Goal: Task Accomplishment & Management: Manage account settings

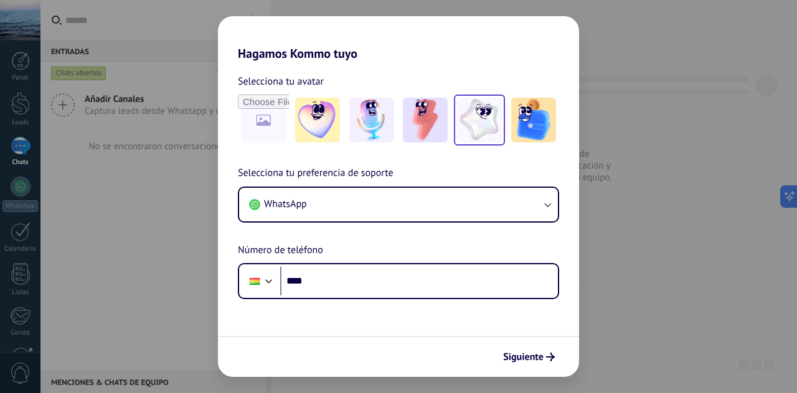
drag, startPoint x: 474, startPoint y: 94, endPoint x: 475, endPoint y: 101, distance: 7.5
click at [474, 101] on div "Selecciona tu avatar" at bounding box center [398, 109] width 321 height 72
click at [475, 101] on img at bounding box center [479, 120] width 45 height 45
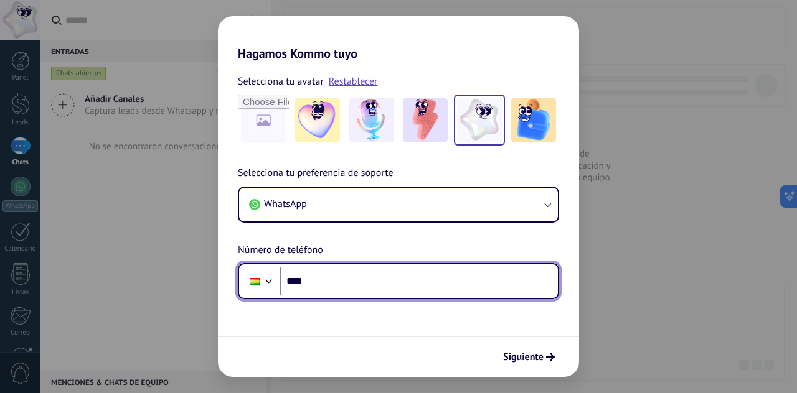
click at [424, 272] on input "****" at bounding box center [419, 281] width 278 height 29
type input "**********"
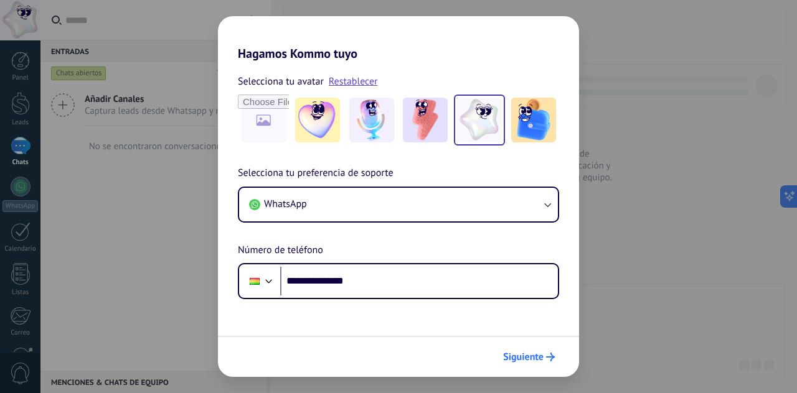
click at [534, 354] on span "Siguiente" at bounding box center [523, 357] width 40 height 9
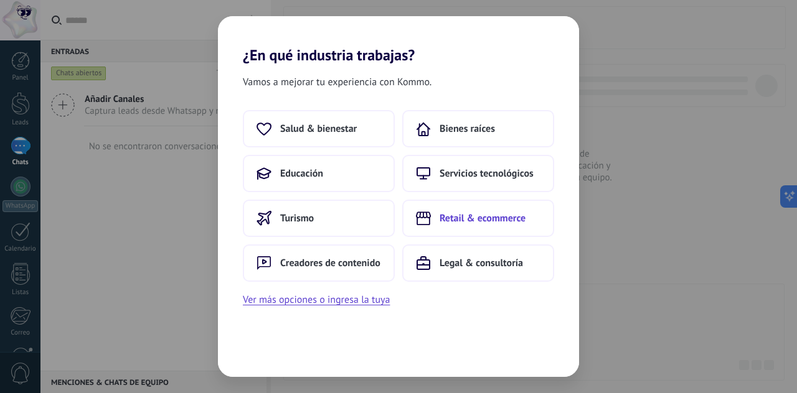
click at [492, 222] on span "Retail & ecommerce" at bounding box center [483, 218] width 86 height 12
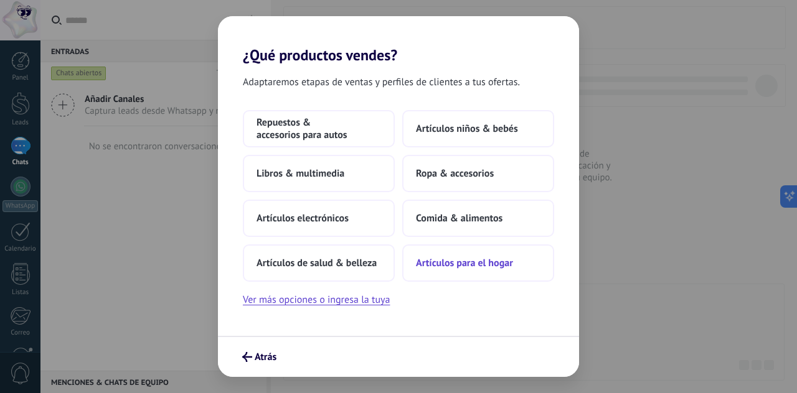
click at [486, 277] on button "Artículos para el hogar" at bounding box center [478, 263] width 152 height 37
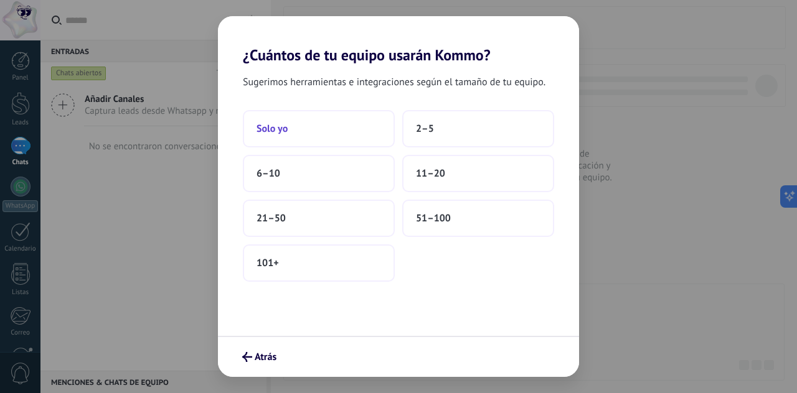
click at [326, 133] on button "Solo yo" at bounding box center [319, 128] width 152 height 37
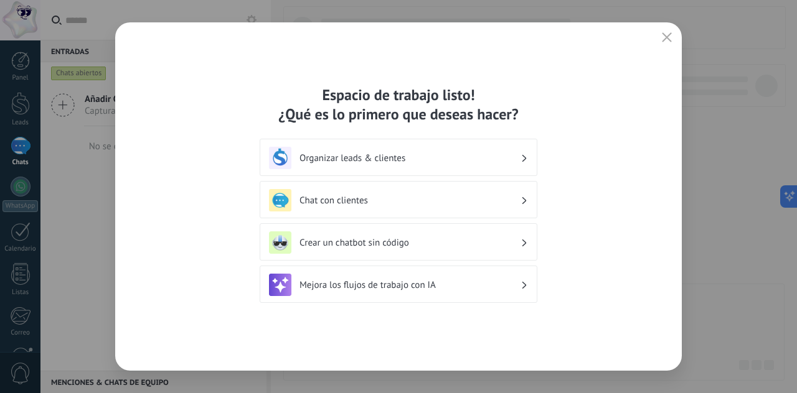
click at [662, 33] on use "button" at bounding box center [666, 36] width 9 height 9
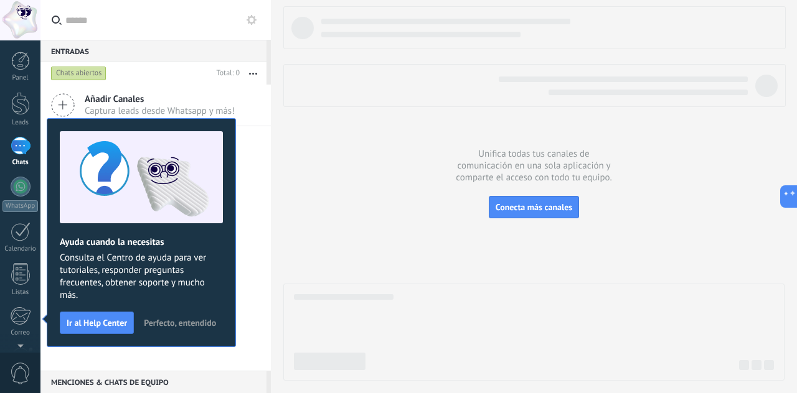
click at [256, 26] on button at bounding box center [251, 19] width 15 height 15
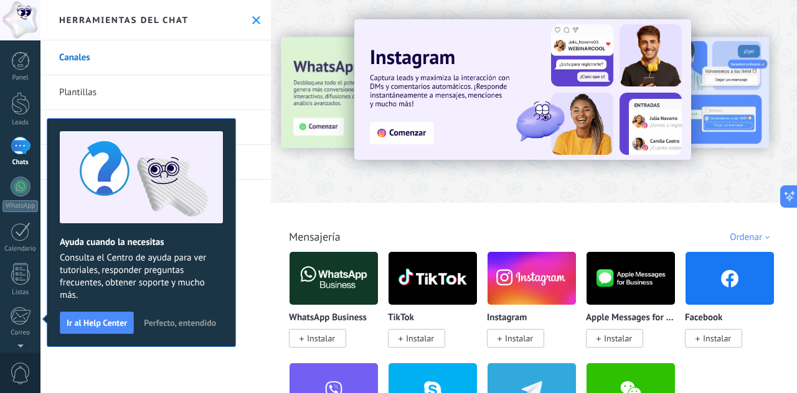
click at [158, 325] on span "Perfecto, entendido" at bounding box center [180, 323] width 72 height 9
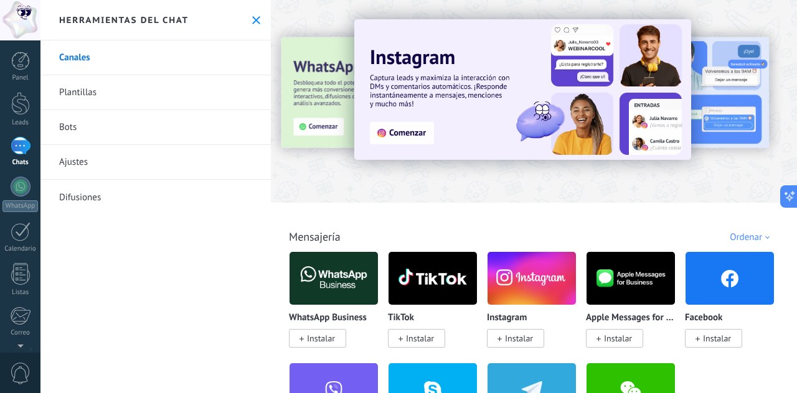
click at [65, 128] on link "Bots" at bounding box center [155, 127] width 230 height 35
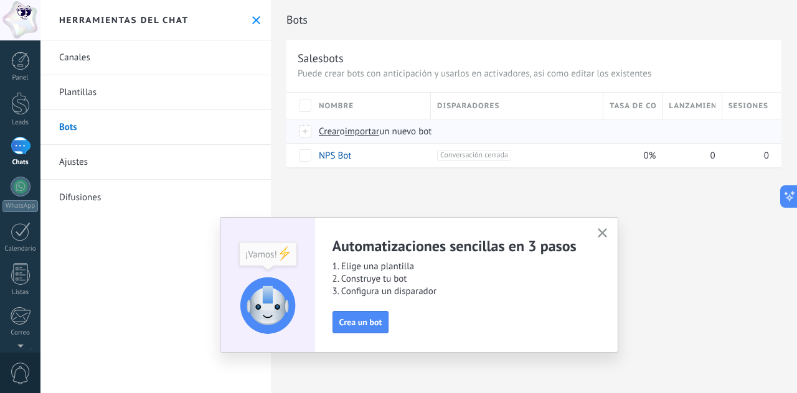
click at [375, 129] on span "importar" at bounding box center [362, 132] width 35 height 12
click at [0, 0] on input "importar un nuevo bot" at bounding box center [0, 0] width 0 height 0
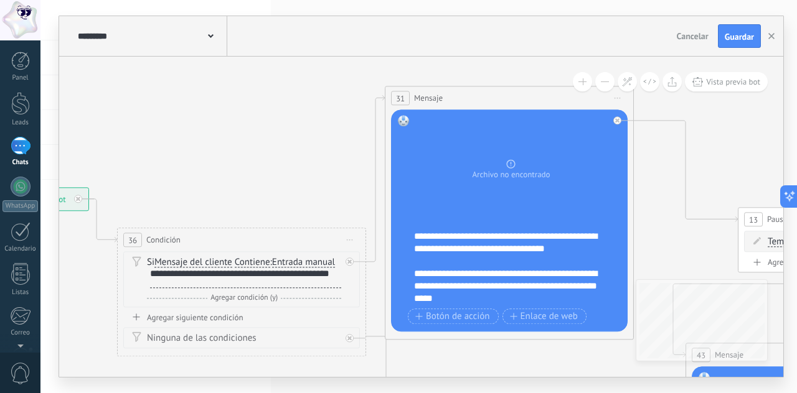
drag, startPoint x: 564, startPoint y: 187, endPoint x: 230, endPoint y: 184, distance: 334.3
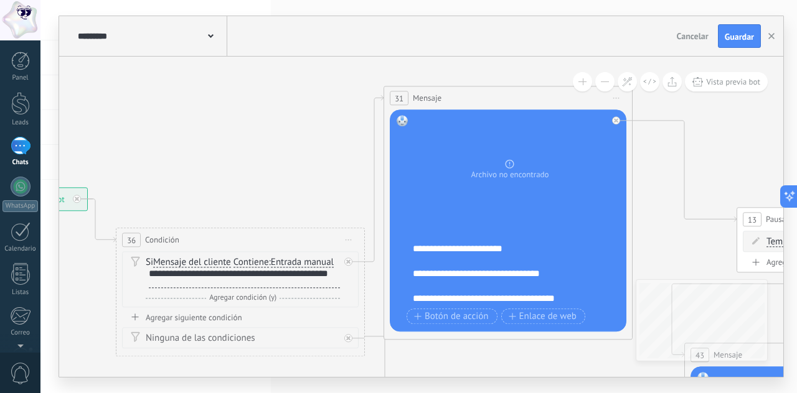
scroll to position [212, 0]
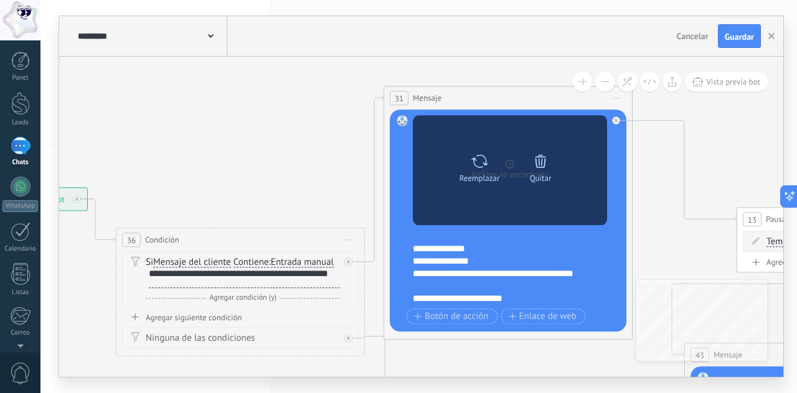
click at [476, 166] on icon at bounding box center [479, 160] width 17 height 13
click input "Subir" at bounding box center [0, 0] width 0 height 0
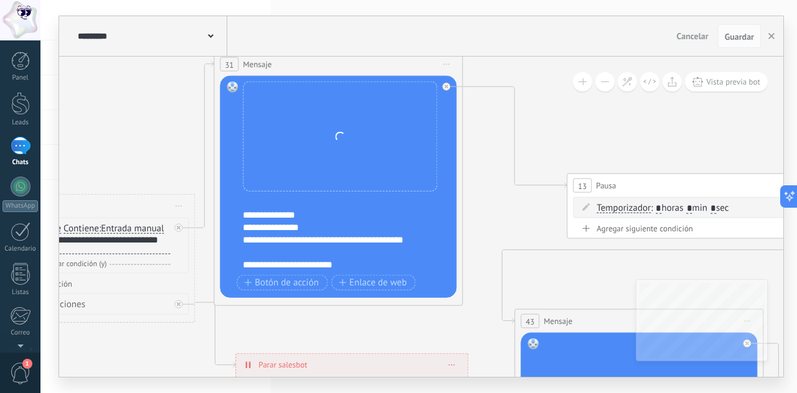
drag, startPoint x: 578, startPoint y: 364, endPoint x: 548, endPoint y: 255, distance: 113.1
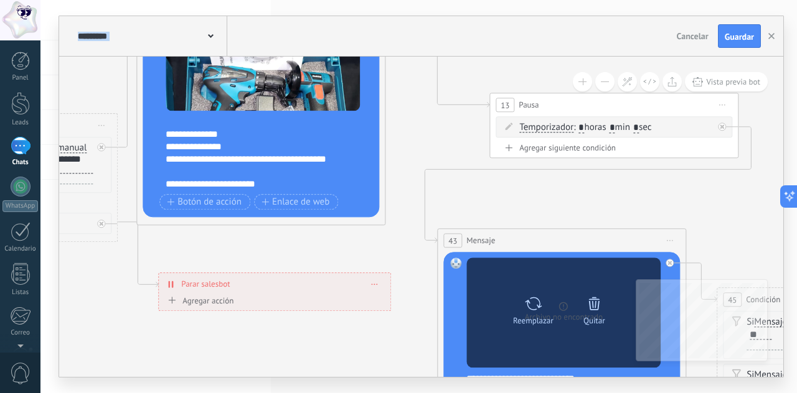
click at [535, 309] on icon at bounding box center [533, 303] width 17 height 13
click input "Subir" at bounding box center [0, 0] width 0 height 0
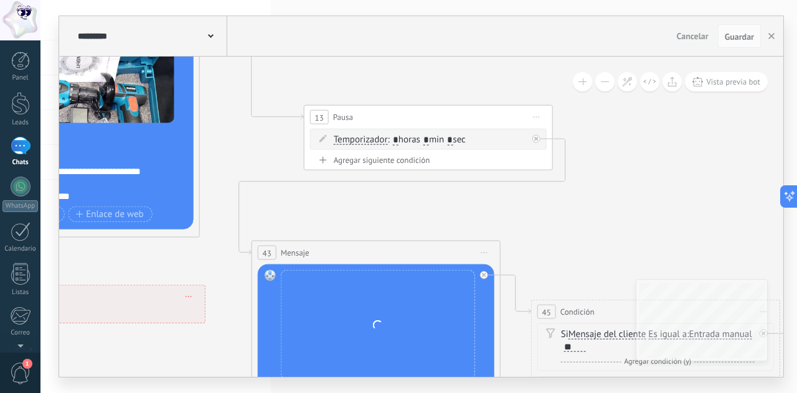
drag, startPoint x: 614, startPoint y: 197, endPoint x: 416, endPoint y: 201, distance: 198.0
click at [416, 209] on icon at bounding box center [468, 359] width 2461 height 1373
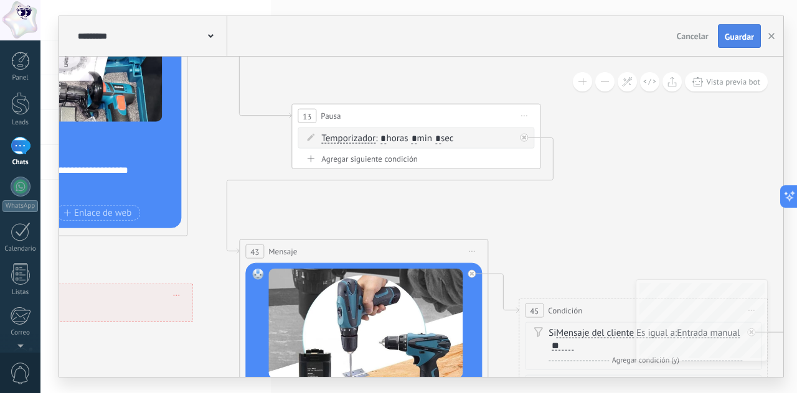
click at [741, 33] on span "Guardar" at bounding box center [739, 36] width 29 height 9
click at [774, 34] on icon "button" at bounding box center [771, 36] width 6 height 6
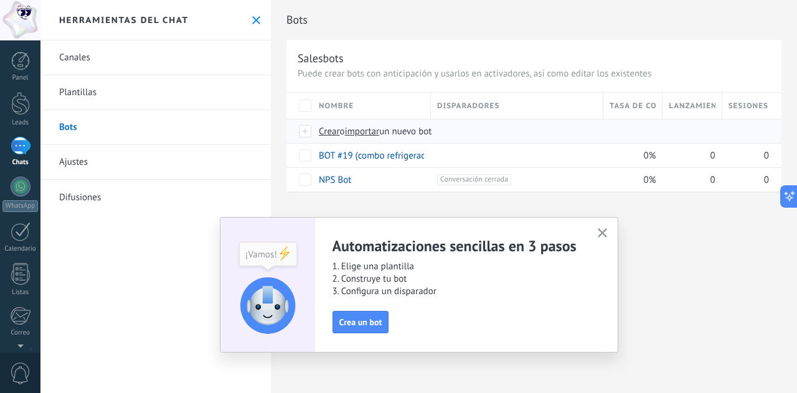
click at [375, 133] on span "importar" at bounding box center [362, 132] width 35 height 12
click at [0, 0] on input "importar un nuevo bot" at bounding box center [0, 0] width 0 height 0
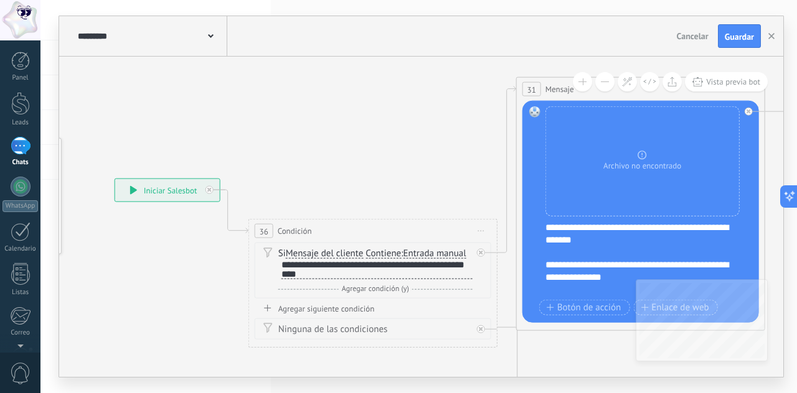
drag, startPoint x: 554, startPoint y: 134, endPoint x: 248, endPoint y: 101, distance: 308.0
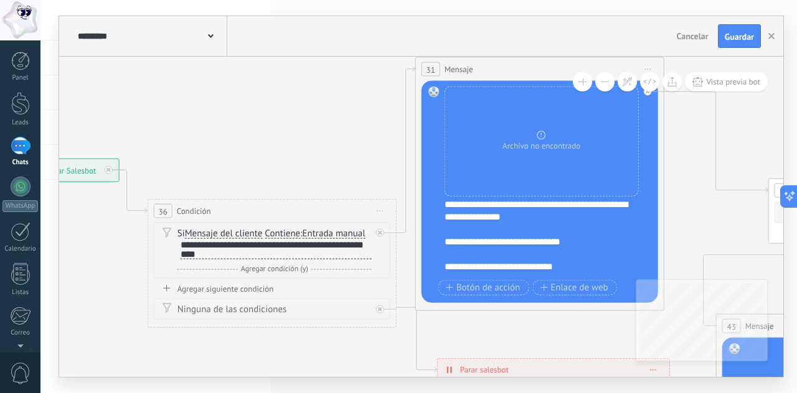
scroll to position [100, 0]
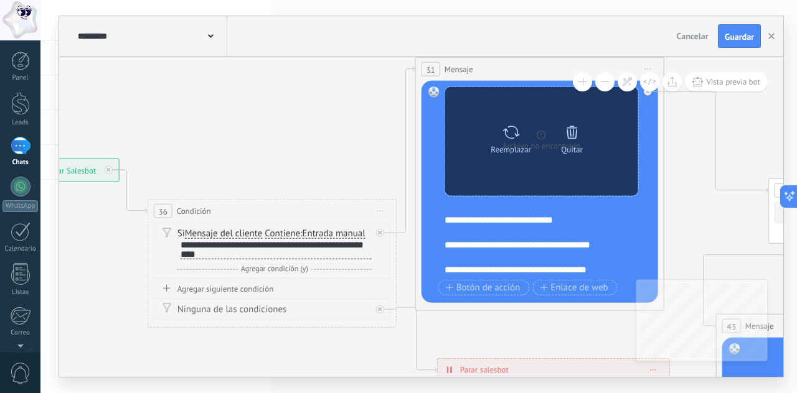
click at [509, 135] on icon at bounding box center [511, 131] width 18 height 17
click input "Subir" at bounding box center [0, 0] width 0 height 0
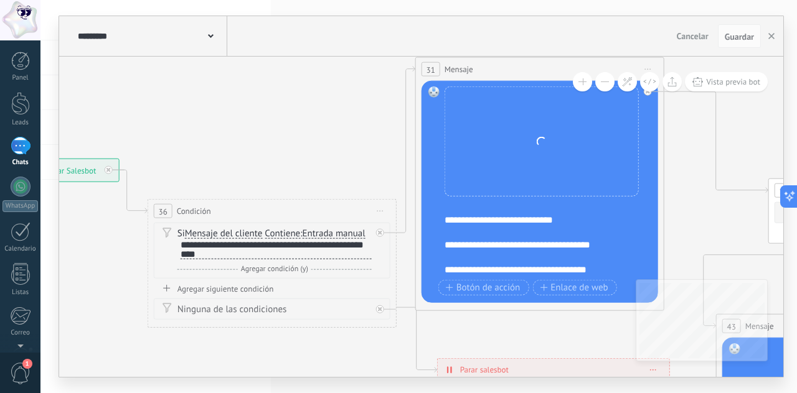
click at [525, 133] on div "Reemplazar Quitar Convertir a mensaje de voz Arrastre la imagen aquí para adjun…" at bounding box center [541, 142] width 194 height 110
click at [527, 136] on div "Reemplazar Quitar Convertir a mensaje de voz Arrastre la imagen aquí para adjun…" at bounding box center [541, 142] width 194 height 110
click at [528, 136] on div "Reemplazar Quitar Convertir a mensaje de voz Arrastre la imagen aquí para adjun…" at bounding box center [541, 142] width 194 height 110
click at [531, 136] on div "Reemplazar Quitar Convertir a mensaje de voz Arrastre la imagen aquí para adjun…" at bounding box center [541, 142] width 194 height 110
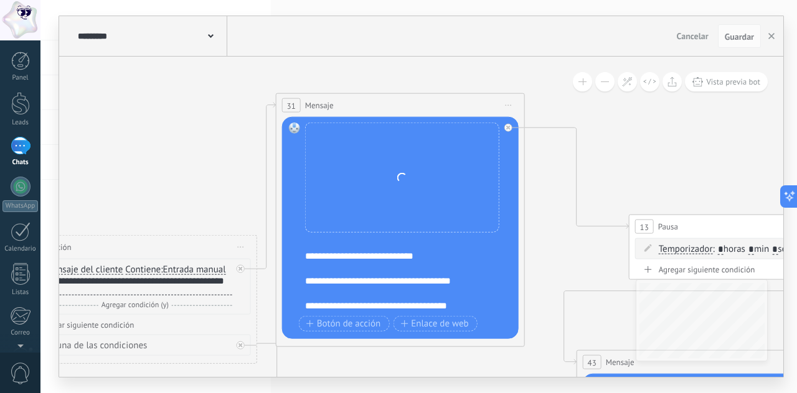
drag, startPoint x: 259, startPoint y: 119, endPoint x: 144, endPoint y: 174, distance: 127.0
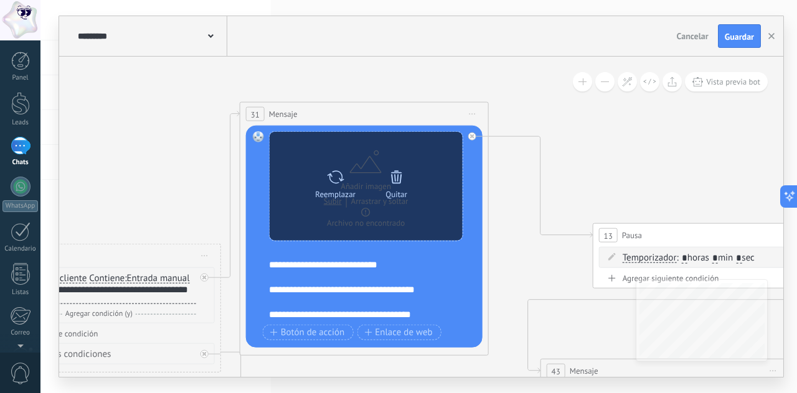
click at [331, 178] on icon at bounding box center [335, 176] width 18 height 17
click input "Subir" at bounding box center [0, 0] width 0 height 0
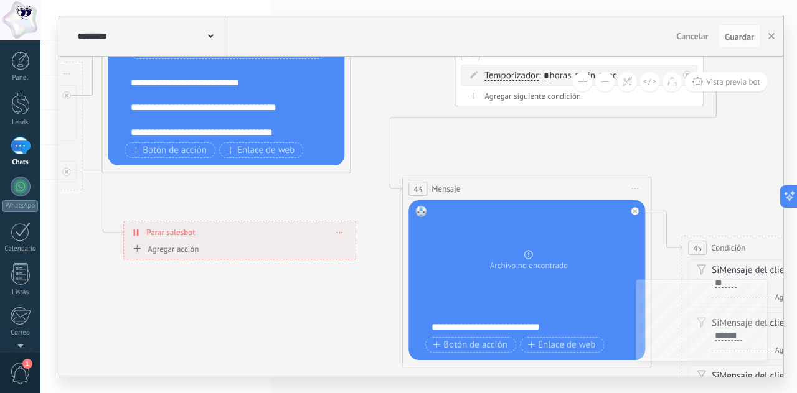
drag, startPoint x: 541, startPoint y: 268, endPoint x: 403, endPoint y: 86, distance: 228.5
click at [403, 86] on icon at bounding box center [619, 294] width 2461 height 1373
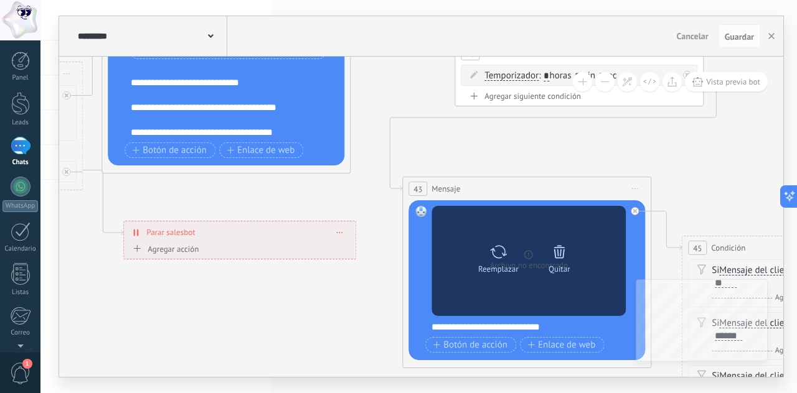
click at [494, 255] on icon at bounding box center [498, 251] width 18 height 17
click input "Subir" at bounding box center [0, 0] width 0 height 0
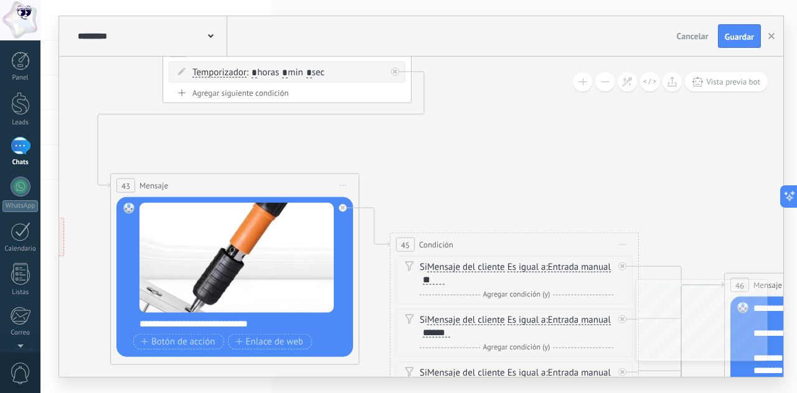
drag, startPoint x: 547, startPoint y: 129, endPoint x: 240, endPoint y: 128, distance: 306.9
click at [246, 125] on icon at bounding box center [327, 291] width 2461 height 1373
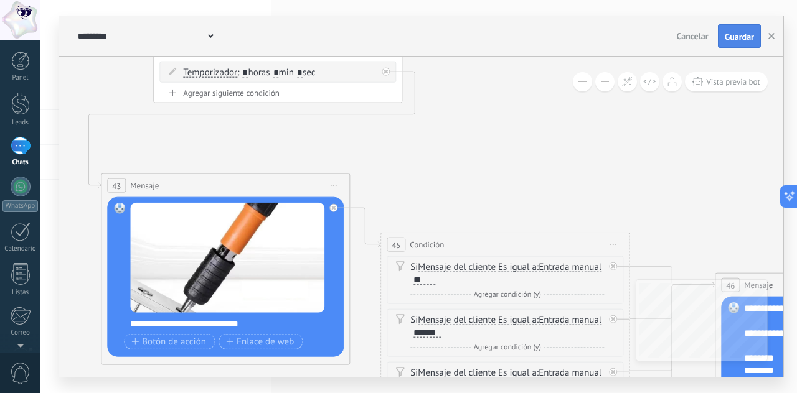
click at [722, 35] on button "Guardar" at bounding box center [739, 36] width 43 height 24
click at [776, 36] on button "button" at bounding box center [771, 36] width 19 height 22
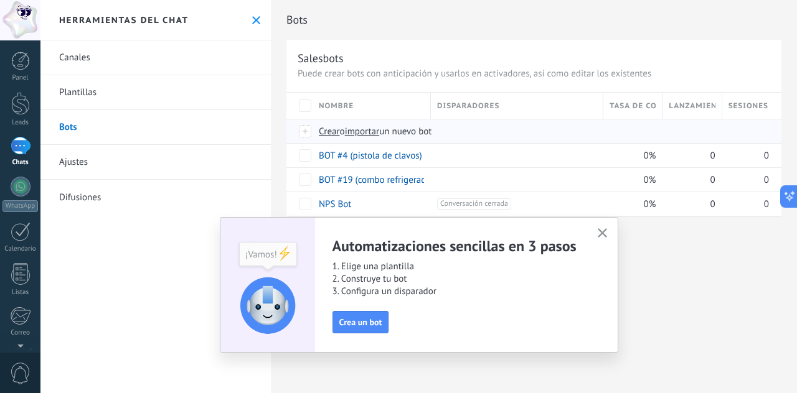
click at [372, 130] on span "importar" at bounding box center [362, 132] width 35 height 12
click at [0, 0] on input "importar un nuevo bot" at bounding box center [0, 0] width 0 height 0
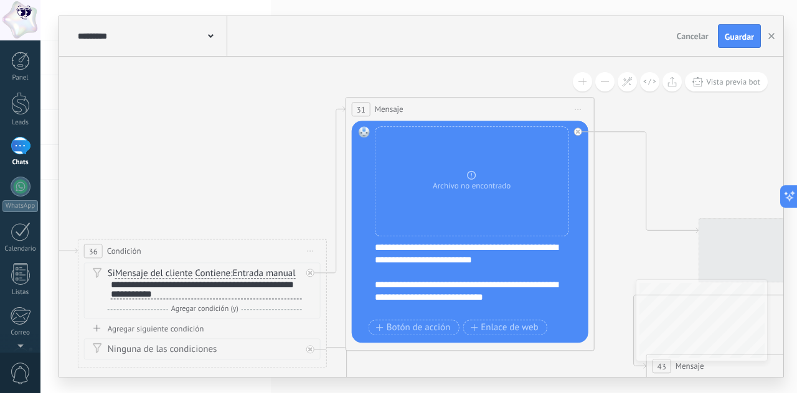
drag, startPoint x: 592, startPoint y: 190, endPoint x: 142, endPoint y: 187, distance: 450.1
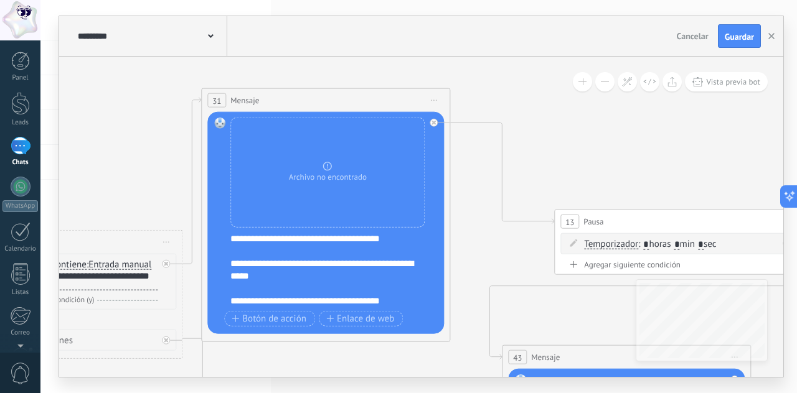
scroll to position [125, 0]
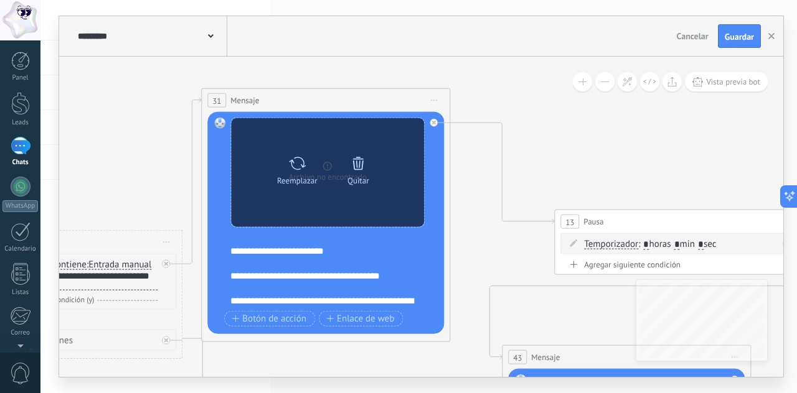
click at [289, 164] on icon at bounding box center [297, 162] width 18 height 17
click input "Subir" at bounding box center [0, 0] width 0 height 0
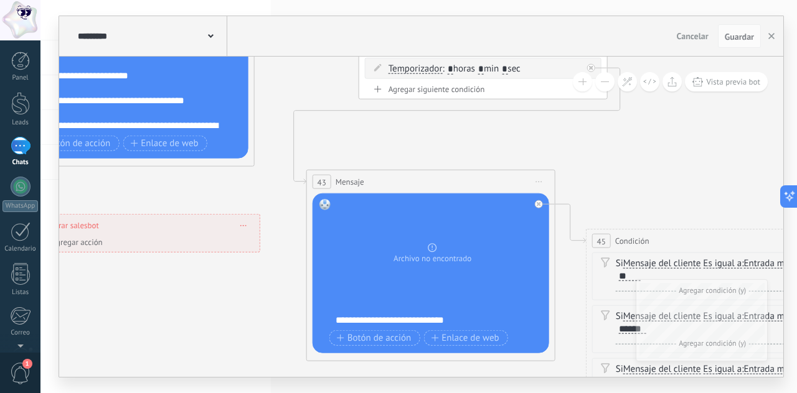
drag, startPoint x: 513, startPoint y: 327, endPoint x: 332, endPoint y: 156, distance: 249.2
click at [317, 146] on icon at bounding box center [523, 288] width 2461 height 1373
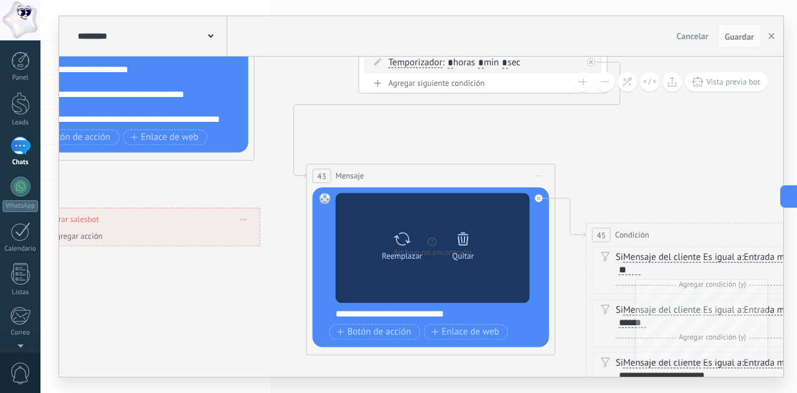
click at [407, 225] on div "Reemplazar Quitar Convertir a mensaje de voz" at bounding box center [433, 248] width 194 height 110
click at [402, 236] on icon at bounding box center [402, 238] width 18 height 17
click input "Subir" at bounding box center [0, 0] width 0 height 0
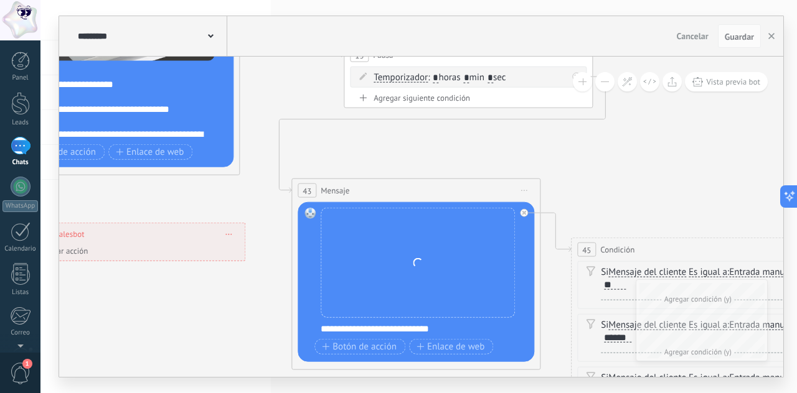
drag, startPoint x: 609, startPoint y: 182, endPoint x: 543, endPoint y: 214, distance: 73.0
click at [548, 222] on icon at bounding box center [508, 296] width 2461 height 1373
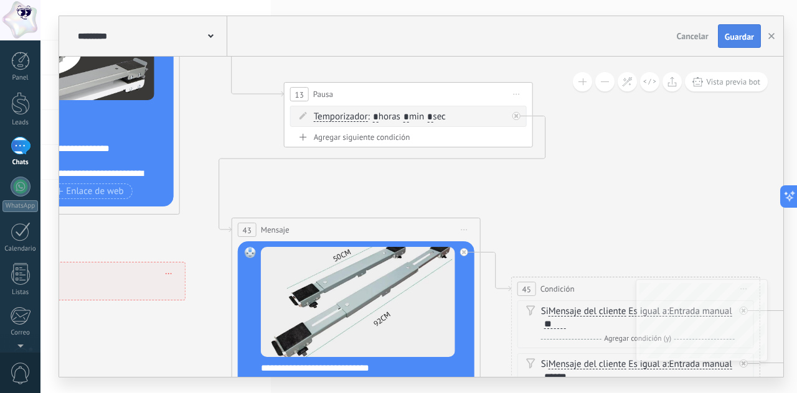
click at [741, 37] on span "Guardar" at bounding box center [739, 36] width 29 height 9
click at [777, 34] on button "button" at bounding box center [771, 36] width 19 height 22
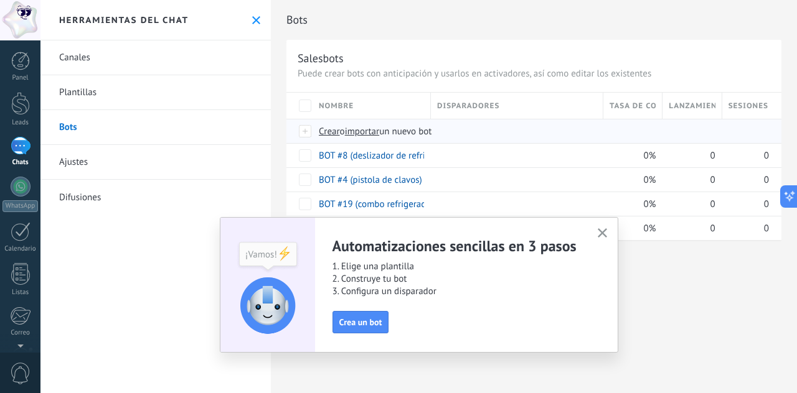
click at [371, 132] on span "importar" at bounding box center [362, 132] width 35 height 12
click at [0, 0] on input "importar un nuevo bot" at bounding box center [0, 0] width 0 height 0
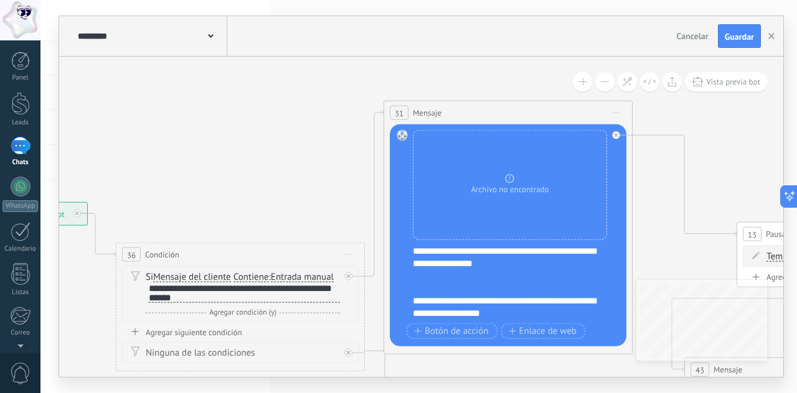
drag, startPoint x: 550, startPoint y: 148, endPoint x: 234, endPoint y: 143, distance: 316.3
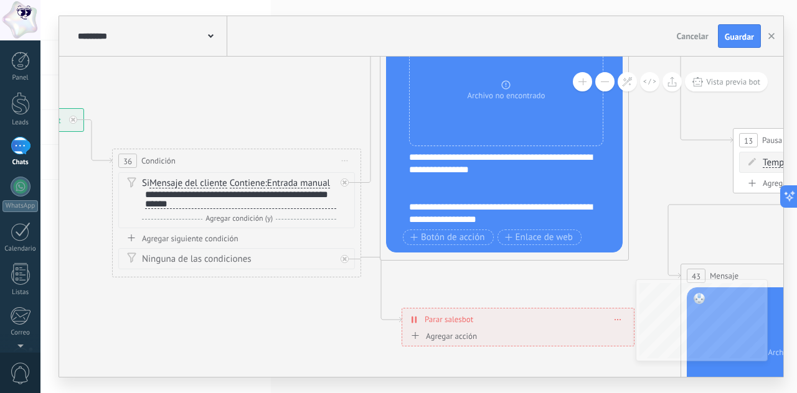
scroll to position [149, 0]
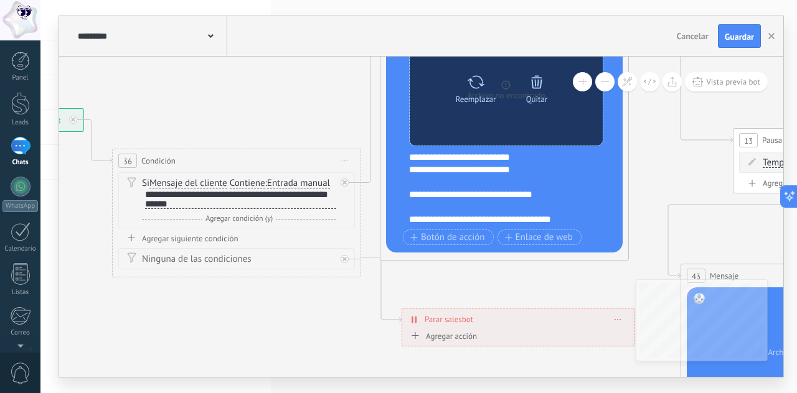
click at [471, 90] on icon at bounding box center [476, 81] width 18 height 17
click input "Subir" at bounding box center [0, 0] width 0 height 0
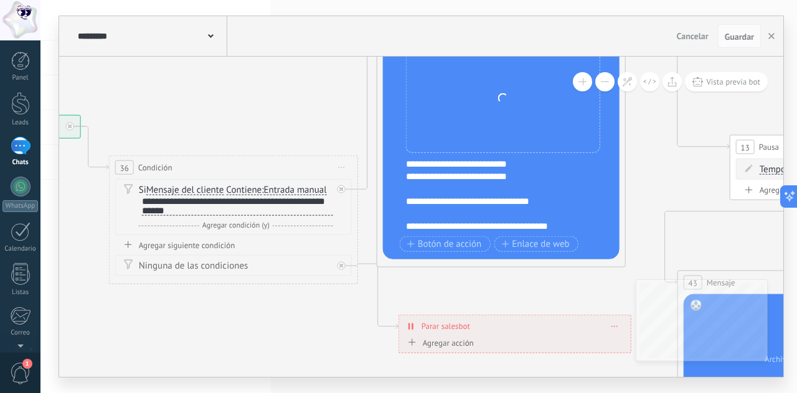
drag, startPoint x: 663, startPoint y: 156, endPoint x: 610, endPoint y: 251, distance: 108.4
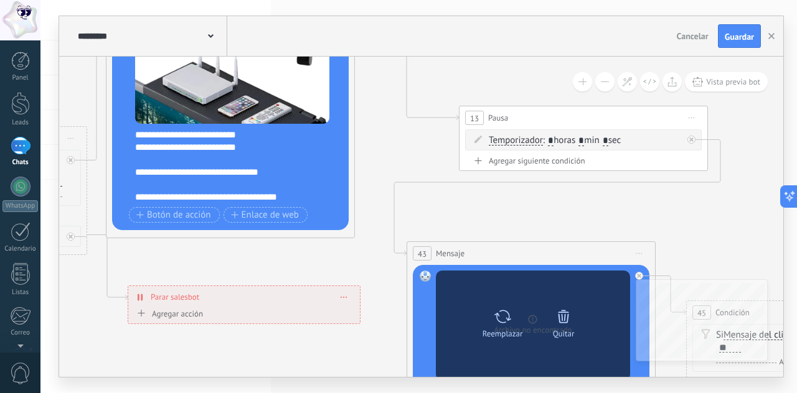
click at [500, 304] on div at bounding box center [503, 316] width 18 height 25
click input "Subir" at bounding box center [0, 0] width 0 height 0
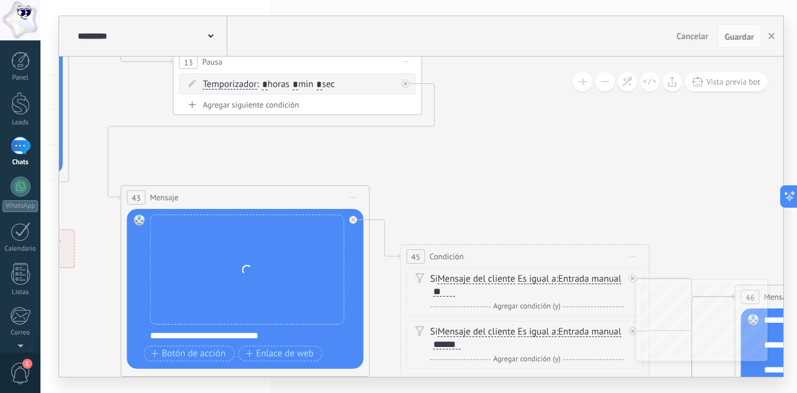
drag, startPoint x: 573, startPoint y: 217, endPoint x: 296, endPoint y: 144, distance: 286.0
click at [301, 149] on icon at bounding box center [337, 303] width 2461 height 1373
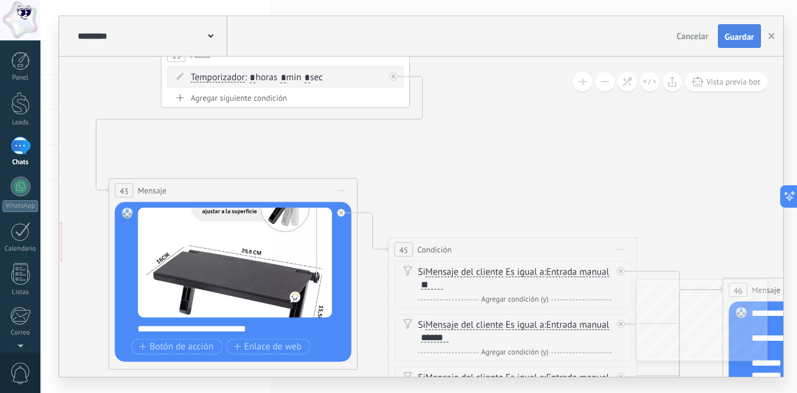
click at [742, 31] on button "Guardar" at bounding box center [739, 36] width 43 height 24
click at [774, 36] on button "button" at bounding box center [771, 36] width 19 height 22
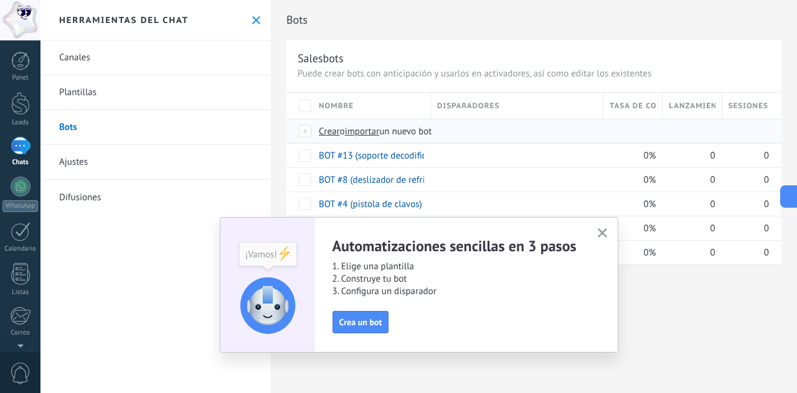
click at [359, 131] on span "importar" at bounding box center [362, 132] width 35 height 12
click at [0, 0] on input "importar un nuevo bot" at bounding box center [0, 0] width 0 height 0
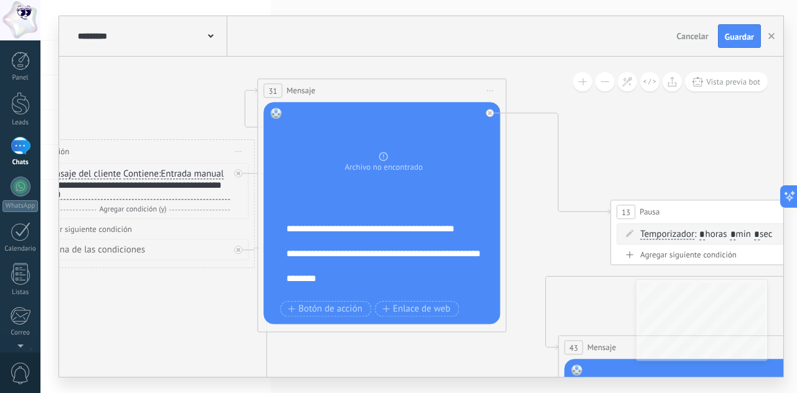
drag, startPoint x: 575, startPoint y: 144, endPoint x: 171, endPoint y: 197, distance: 408.2
click at [9, 129] on body ".abccls-1,.abccls-2{fill-rule:evenodd}.abccls-2{fill:#fff} .abfcls-1{fill:none}…" at bounding box center [398, 196] width 797 height 393
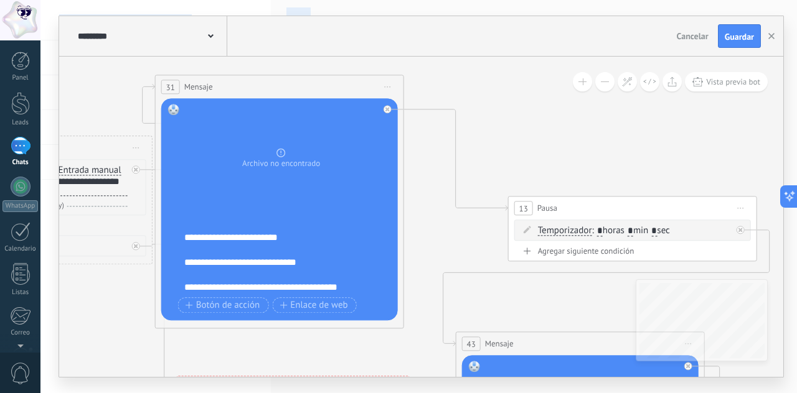
scroll to position [162, 0]
click at [263, 237] on div "**********" at bounding box center [287, 256] width 207 height 75
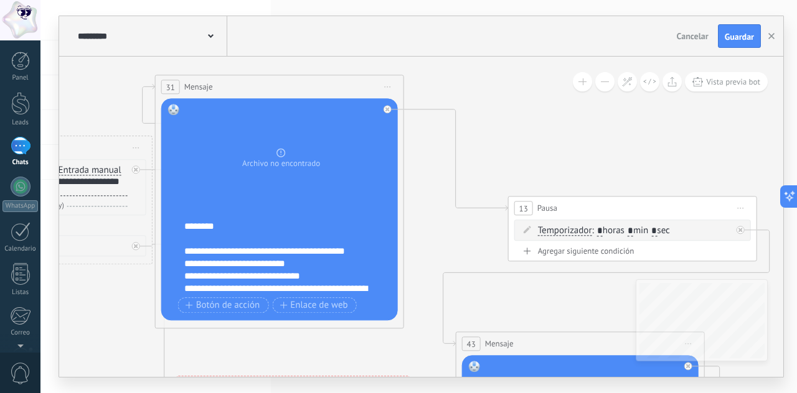
scroll to position [37, 0]
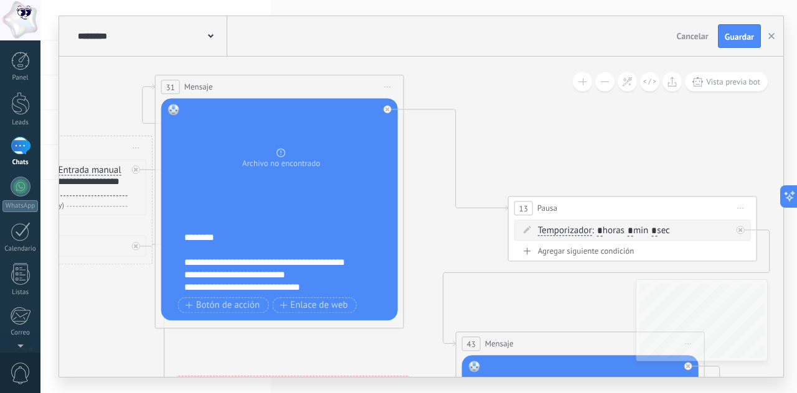
click at [270, 226] on div "**********" at bounding box center [287, 256] width 207 height 75
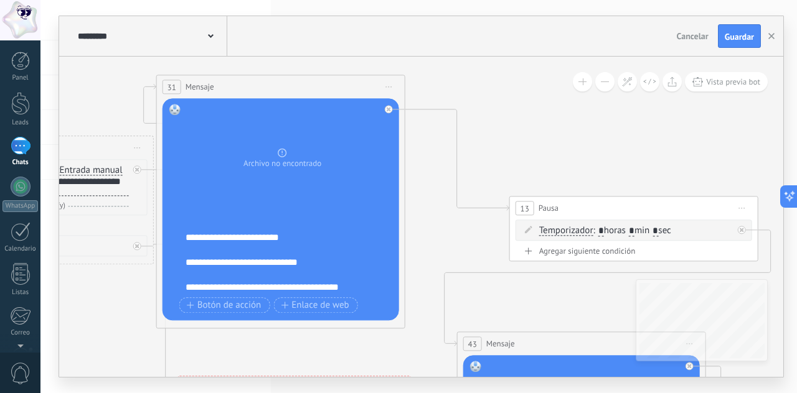
scroll to position [162, 0]
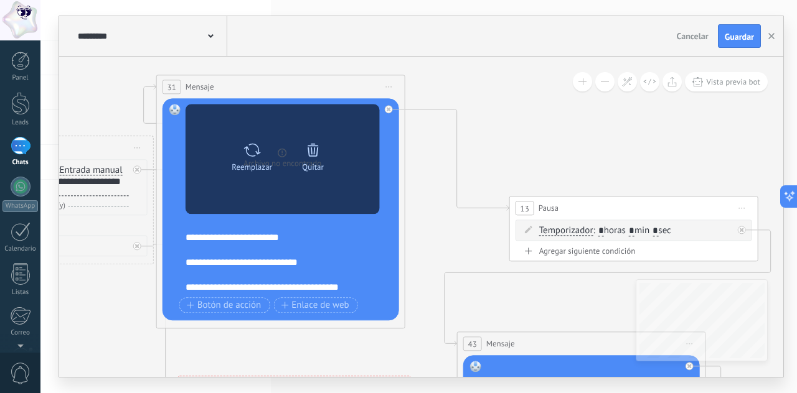
click at [263, 148] on div "Reemplazar" at bounding box center [252, 155] width 52 height 34
click input "Subir" at bounding box center [0, 0] width 0 height 0
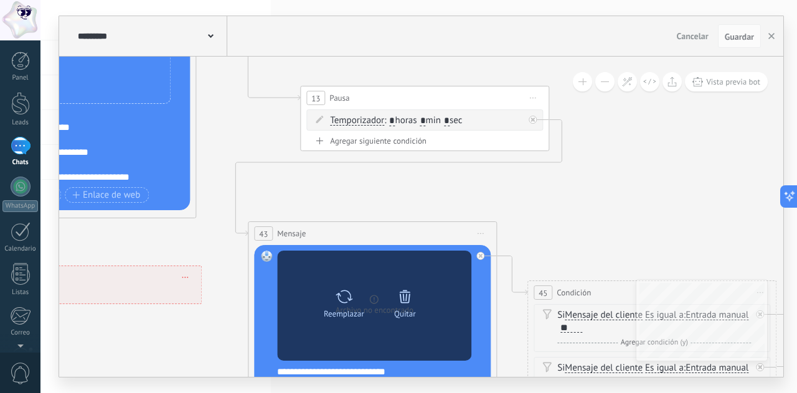
drag, startPoint x: 492, startPoint y: 302, endPoint x: 351, endPoint y: 272, distance: 144.4
click at [284, 197] on icon at bounding box center [464, 339] width 2461 height 1373
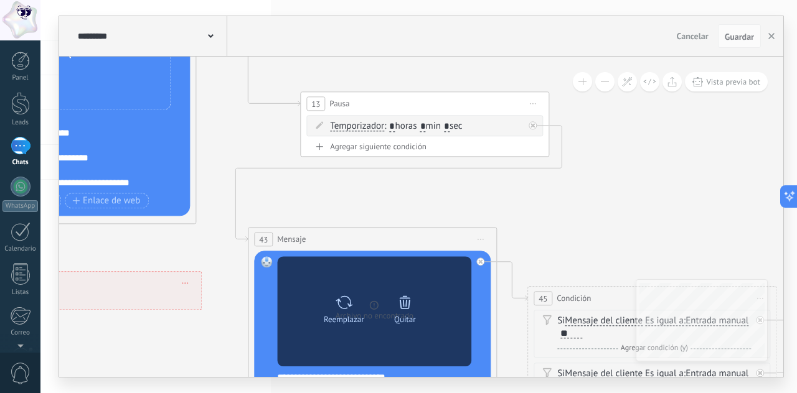
click at [345, 298] on icon at bounding box center [344, 302] width 18 height 17
click input "Subir" at bounding box center [0, 0] width 0 height 0
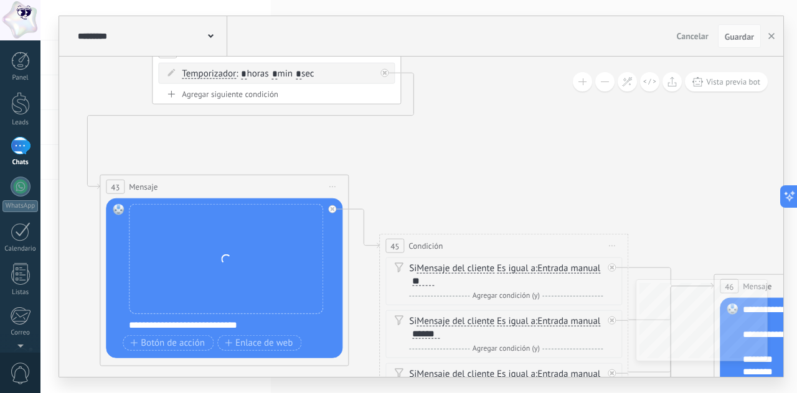
drag, startPoint x: 595, startPoint y: 211, endPoint x: 433, endPoint y: 156, distance: 170.3
click at [433, 156] on icon at bounding box center [316, 293] width 2461 height 1373
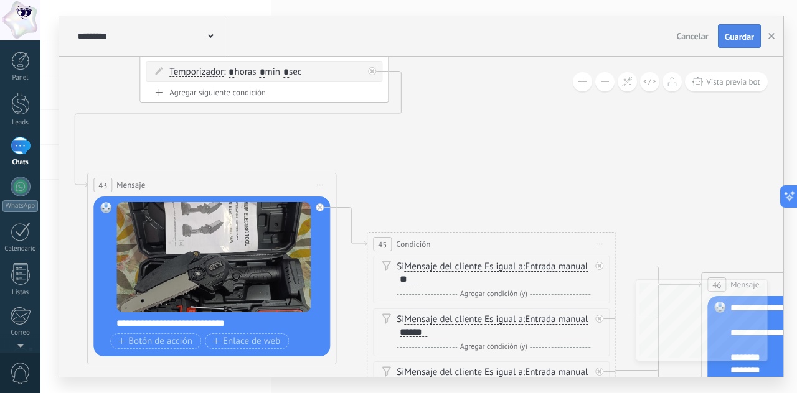
click at [751, 32] on span "Guardar" at bounding box center [739, 36] width 29 height 9
click at [774, 38] on button "button" at bounding box center [771, 36] width 19 height 24
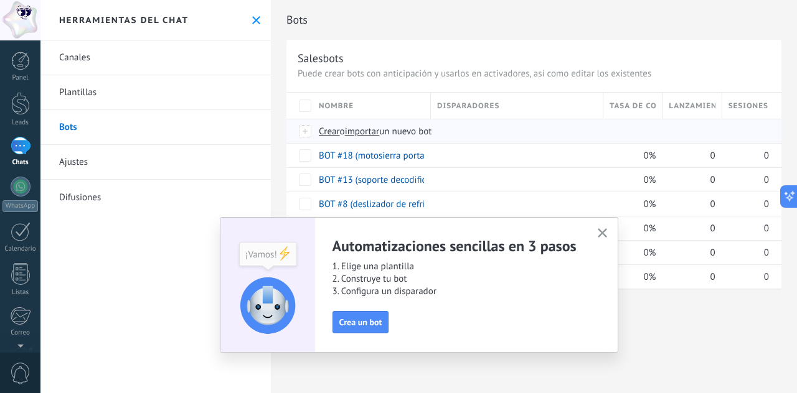
click at [352, 125] on div "Crear o importar un nuevo bot" at bounding box center [534, 132] width 443 height 24
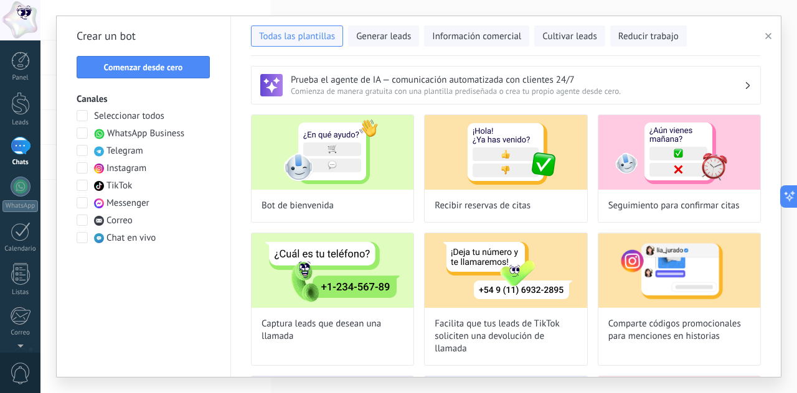
click at [14, 141] on div at bounding box center [21, 146] width 20 height 18
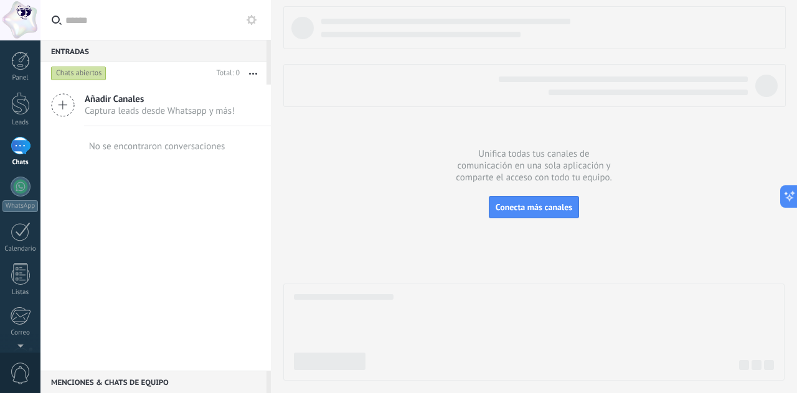
click at [250, 18] on icon at bounding box center [252, 20] width 10 height 10
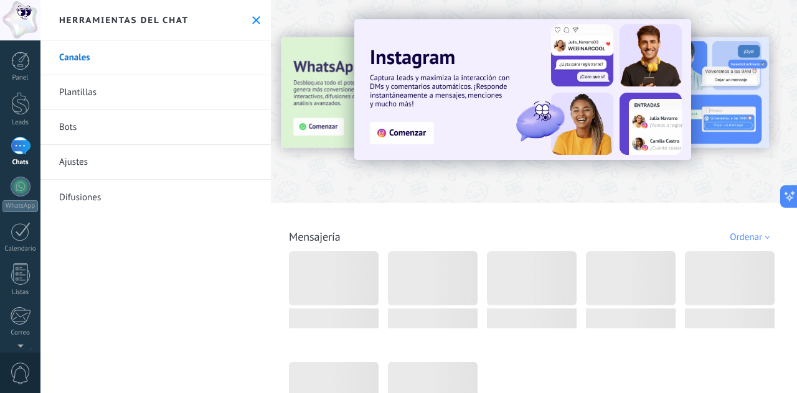
click at [69, 125] on link "Bots" at bounding box center [155, 127] width 230 height 35
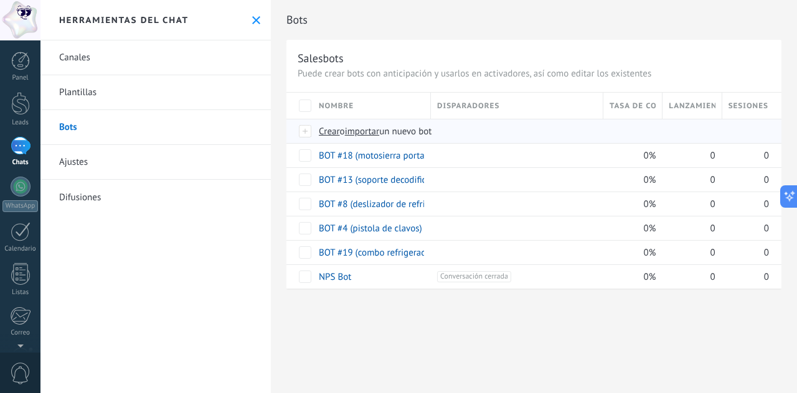
click at [367, 128] on span "importar" at bounding box center [362, 132] width 35 height 12
click at [0, 0] on input "importar un nuevo bot" at bounding box center [0, 0] width 0 height 0
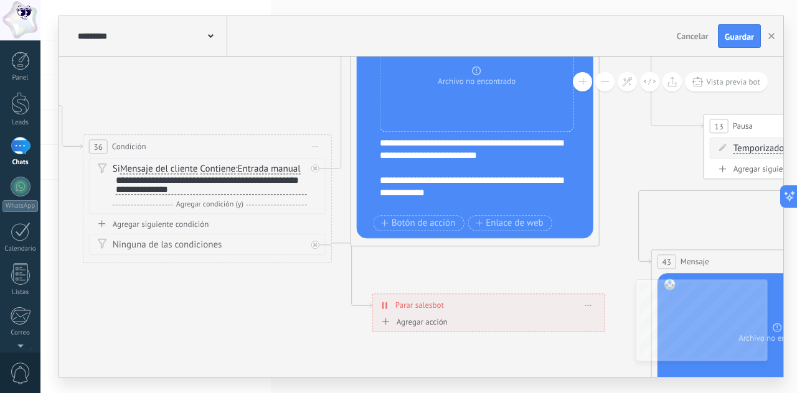
drag, startPoint x: 507, startPoint y: 181, endPoint x: 116, endPoint y: 103, distance: 399.4
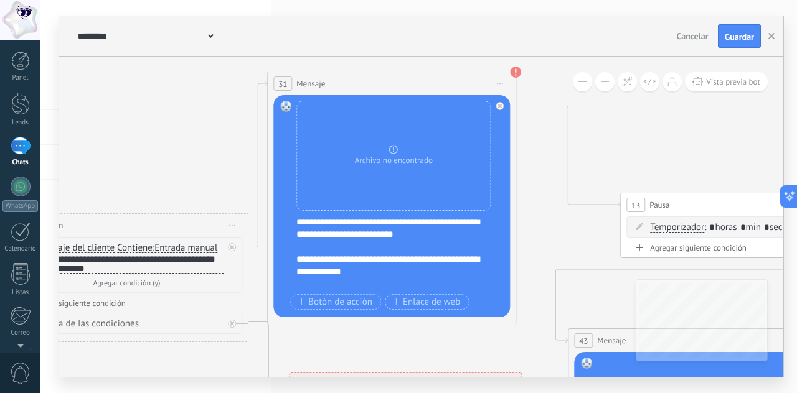
drag, startPoint x: 199, startPoint y: 125, endPoint x: 190, endPoint y: 172, distance: 48.0
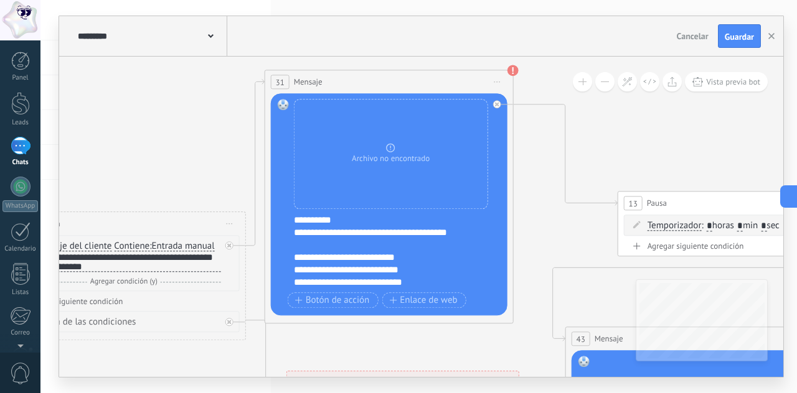
scroll to position [199, 0]
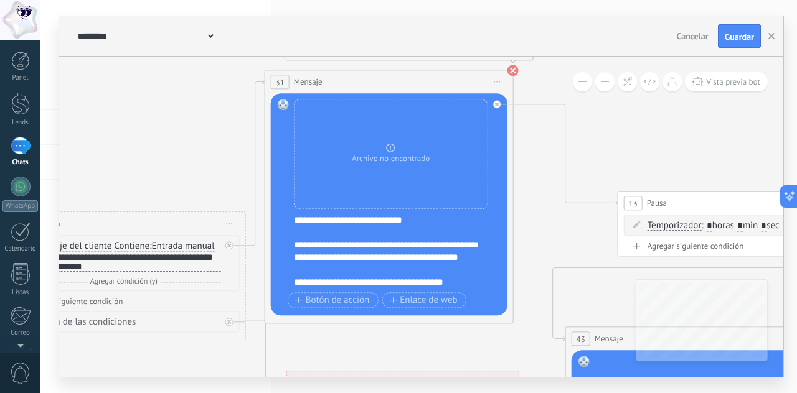
click at [513, 75] on use at bounding box center [512, 70] width 11 height 11
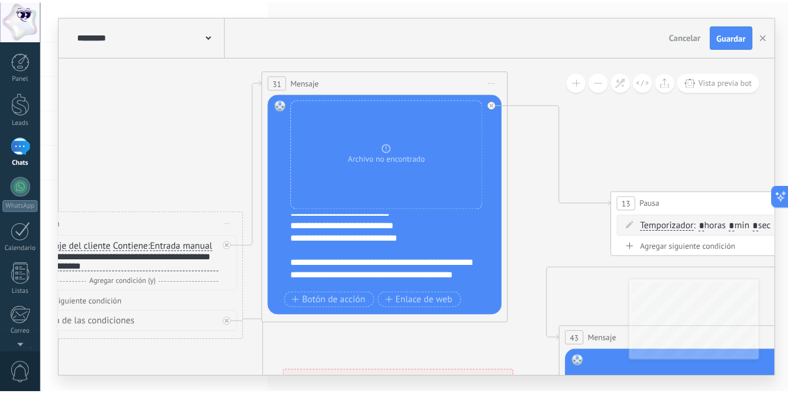
scroll to position [137, 0]
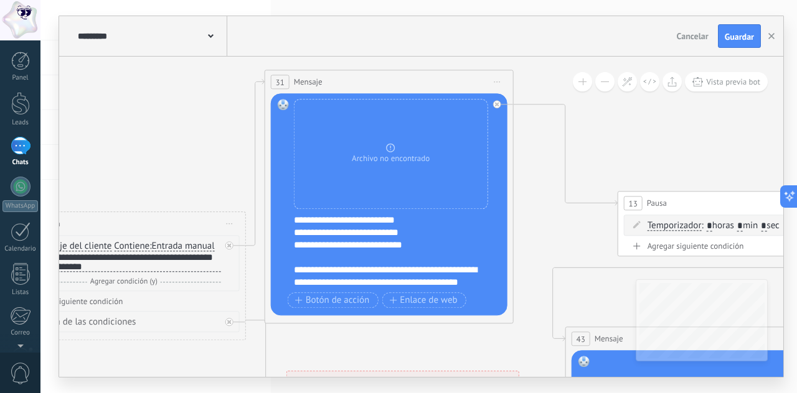
click at [390, 240] on div "**********" at bounding box center [397, 251] width 207 height 75
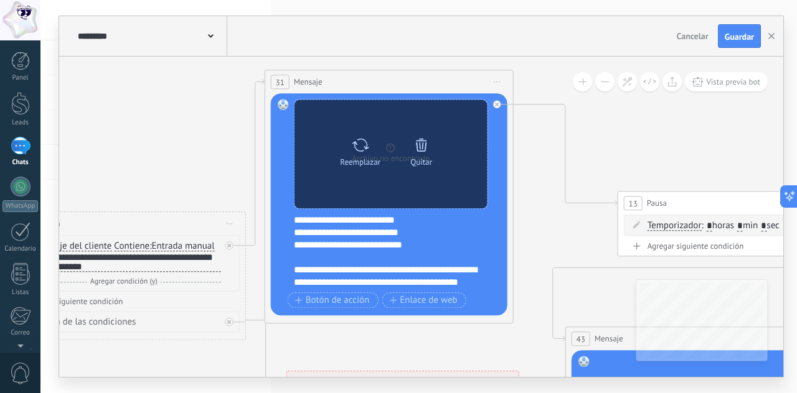
click at [351, 141] on icon at bounding box center [360, 144] width 18 height 17
click input "Subir" at bounding box center [0, 0] width 0 height 0
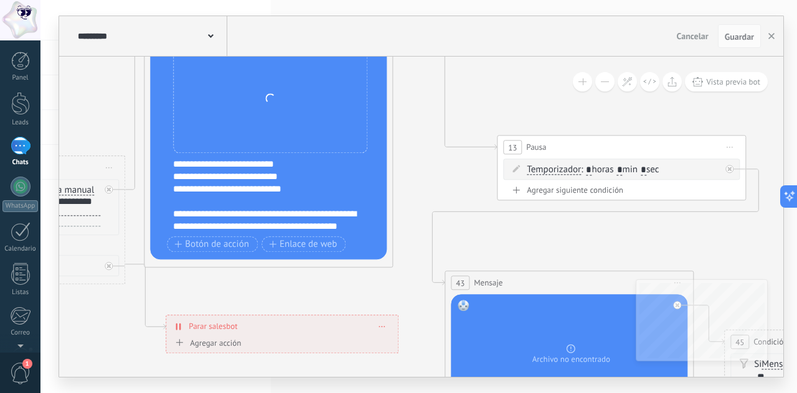
drag, startPoint x: 550, startPoint y: 161, endPoint x: 332, endPoint y: 82, distance: 231.2
click at [344, 83] on icon at bounding box center [661, 388] width 2461 height 1373
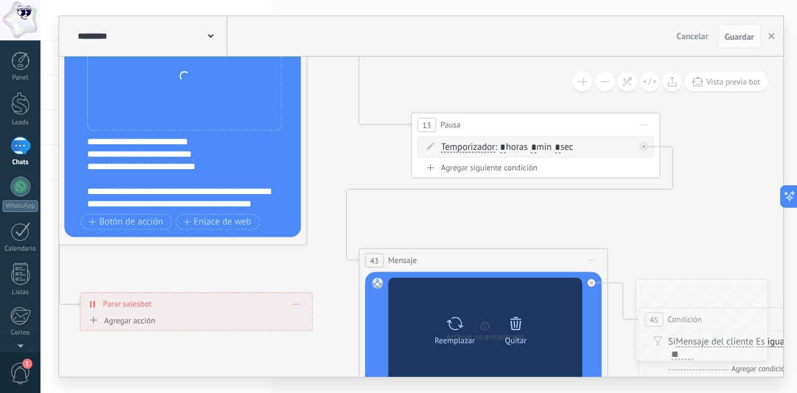
click at [463, 323] on div "Reemplazar" at bounding box center [454, 328] width 52 height 34
click input "Subir" at bounding box center [0, 0] width 0 height 0
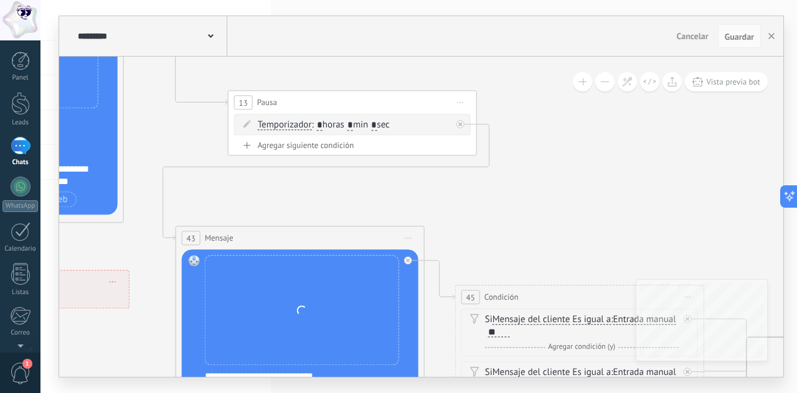
drag, startPoint x: 397, startPoint y: 209, endPoint x: 186, endPoint y: 174, distance: 214.5
click at [188, 179] on icon at bounding box center [392, 344] width 2461 height 1373
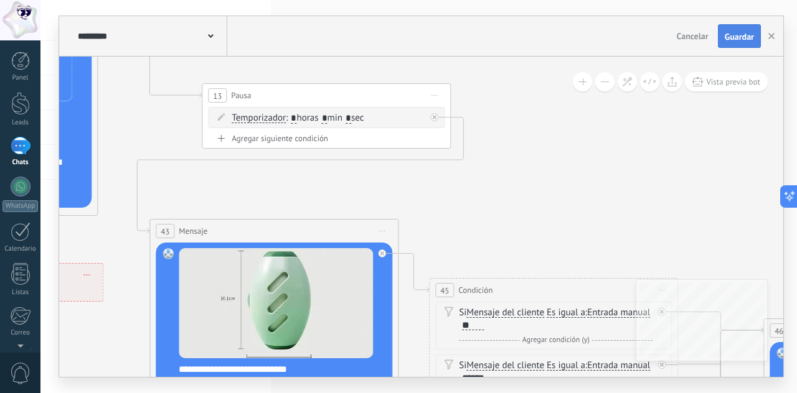
click at [738, 36] on span "Guardar" at bounding box center [739, 36] width 29 height 9
click at [771, 35] on use "button" at bounding box center [771, 36] width 6 height 6
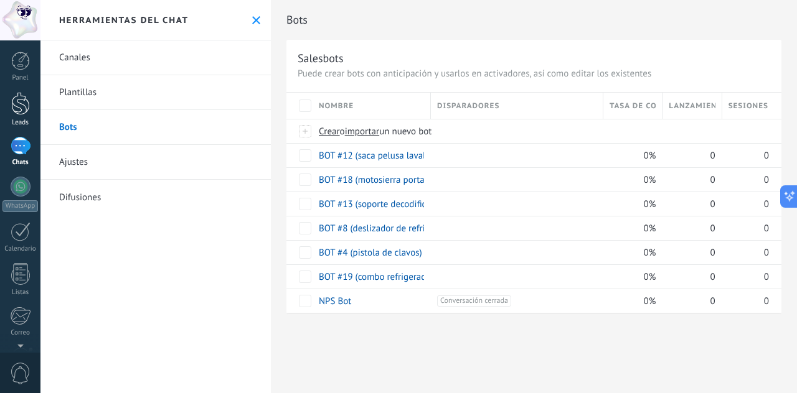
click at [17, 105] on div at bounding box center [20, 103] width 19 height 23
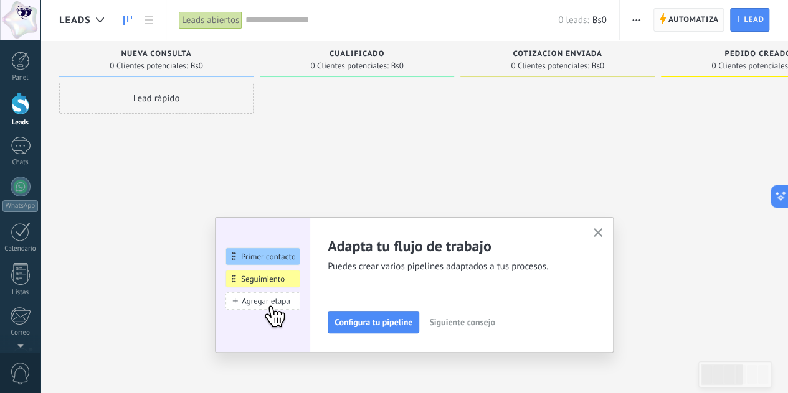
click at [710, 12] on span "Automatiza" at bounding box center [693, 20] width 50 height 22
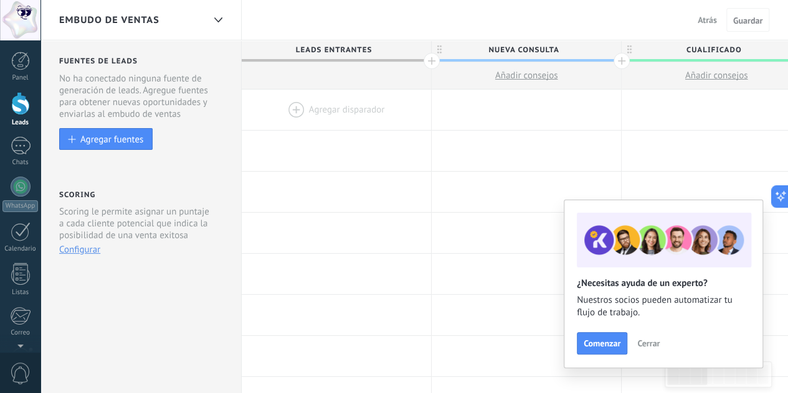
click at [379, 109] on div at bounding box center [336, 110] width 189 height 40
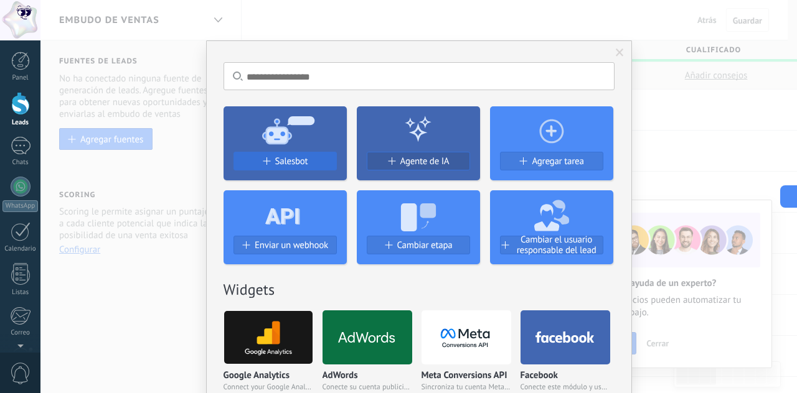
click at [299, 161] on span "Salesbot" at bounding box center [291, 161] width 33 height 11
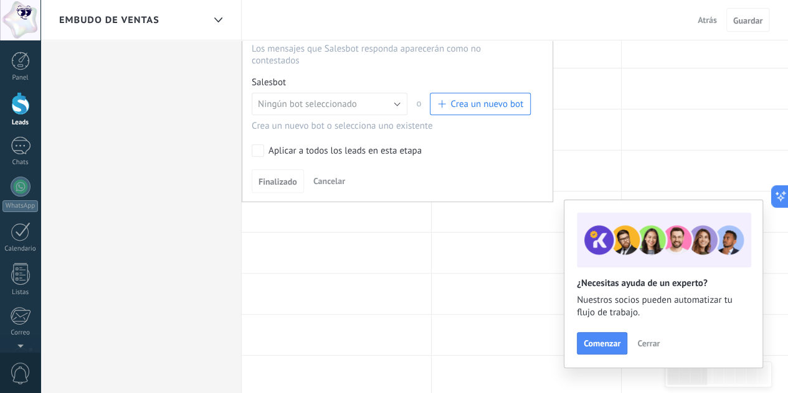
scroll to position [249, 0]
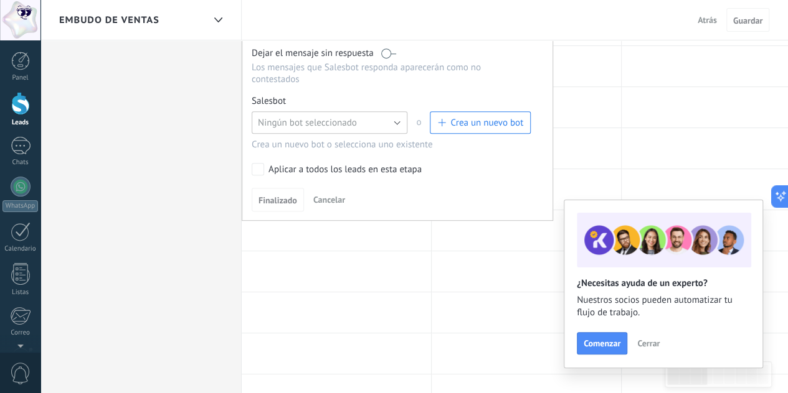
click at [333, 117] on span "Ningún bot seleccionado" at bounding box center [307, 123] width 99 height 12
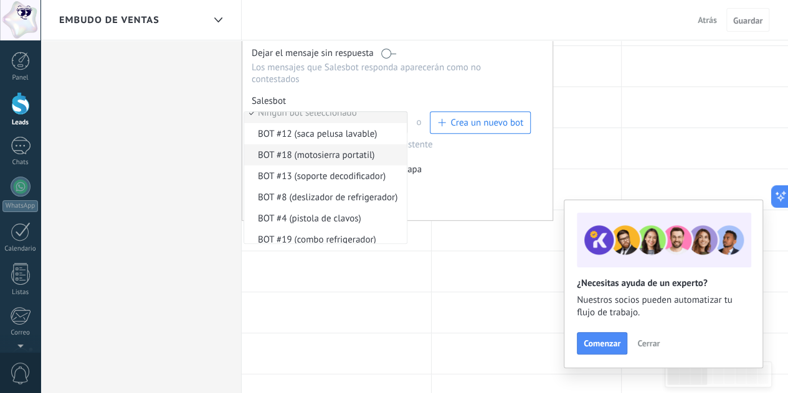
scroll to position [18, 0]
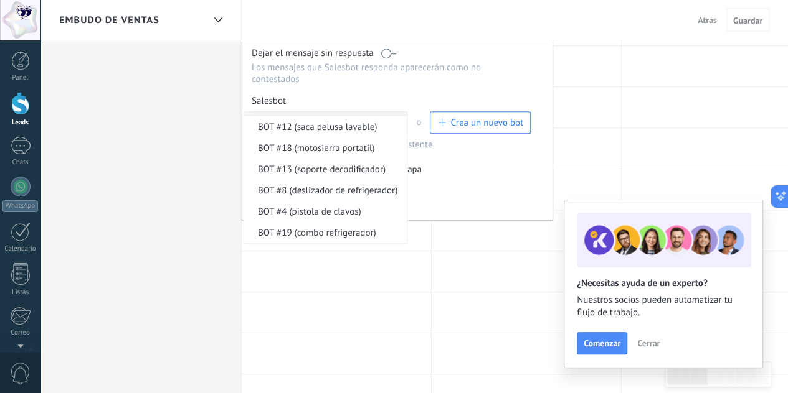
click at [341, 227] on span "BOT #19 (combo refrigerador)" at bounding box center [323, 233] width 159 height 12
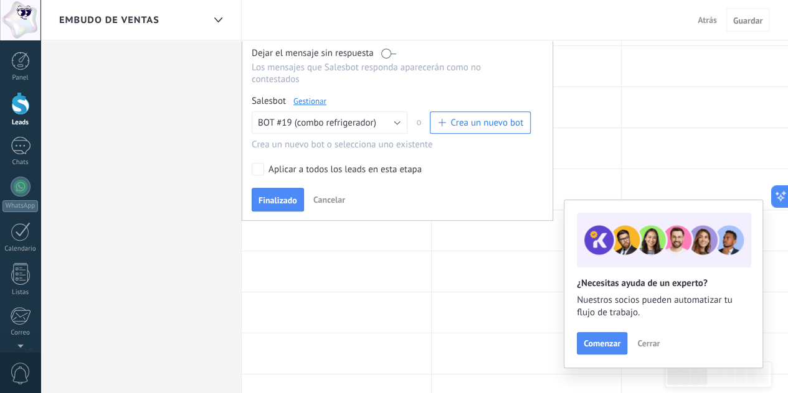
click at [266, 164] on label "Aplicar a todos los leads en esta etapa" at bounding box center [389, 169] width 275 height 12
drag, startPoint x: 273, startPoint y: 189, endPoint x: 268, endPoint y: 169, distance: 19.8
click at [275, 196] on span "Finalizado" at bounding box center [277, 200] width 39 height 9
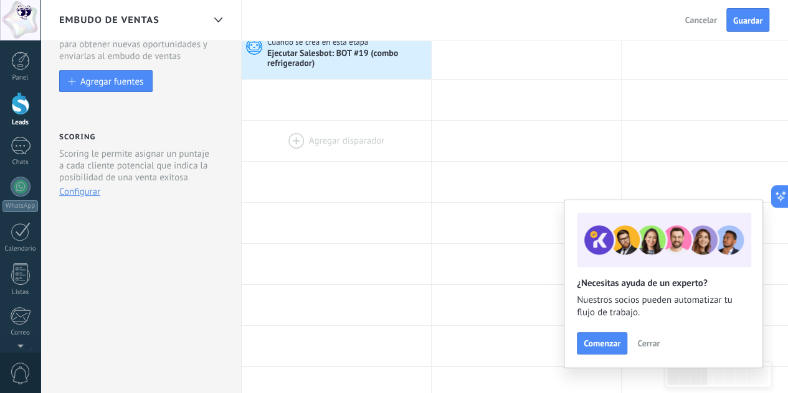
scroll to position [0, 0]
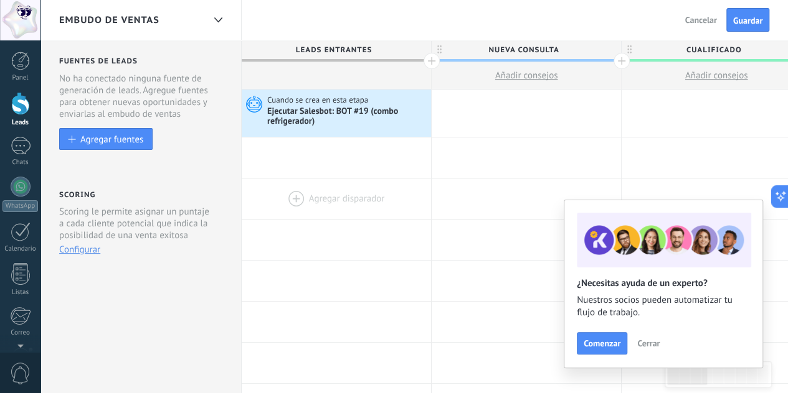
click at [336, 179] on div at bounding box center [336, 199] width 189 height 40
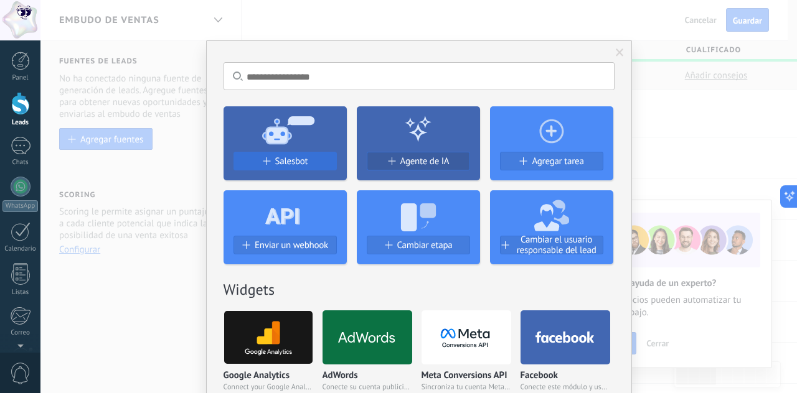
click at [299, 164] on span "Salesbot" at bounding box center [291, 161] width 33 height 11
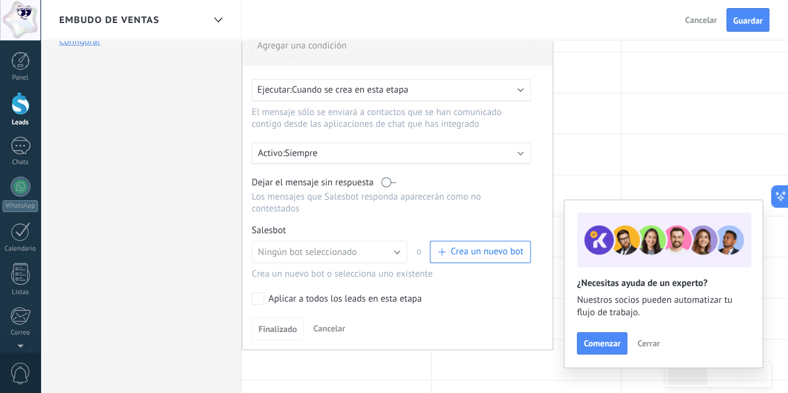
scroll to position [249, 0]
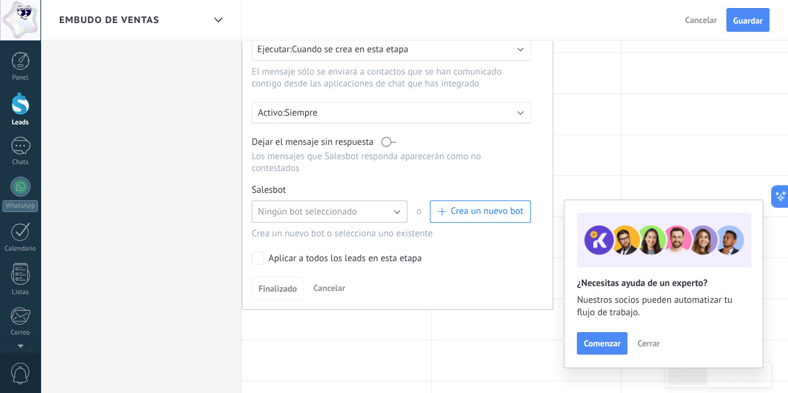
click at [311, 206] on span "Ningún bot seleccionado" at bounding box center [307, 212] width 99 height 12
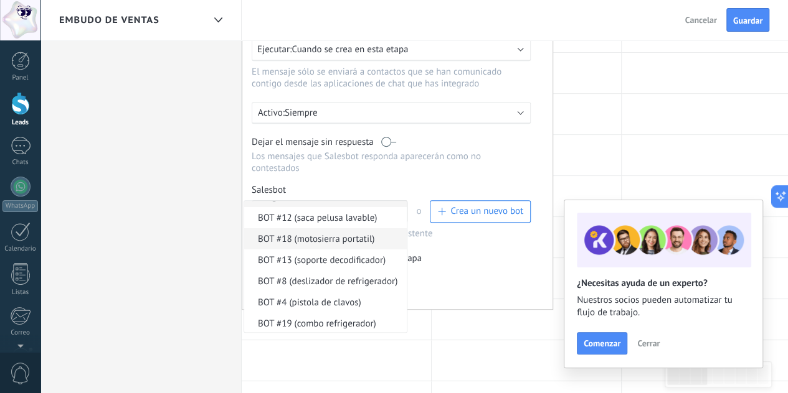
scroll to position [18, 0]
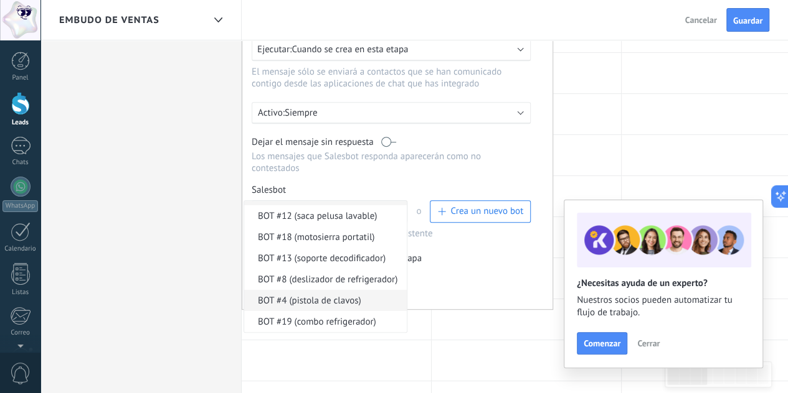
click at [341, 295] on span "BOT #4 (pistola de clavos)" at bounding box center [323, 301] width 159 height 12
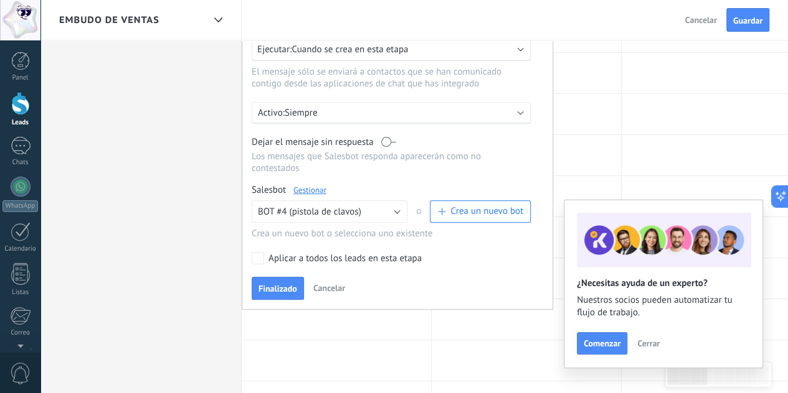
click at [268, 253] on div "Aplicar a todos los leads en esta etapa" at bounding box center [344, 259] width 153 height 12
drag, startPoint x: 276, startPoint y: 272, endPoint x: 280, endPoint y: 263, distance: 9.7
click at [275, 285] on span "Finalizado" at bounding box center [277, 289] width 39 height 9
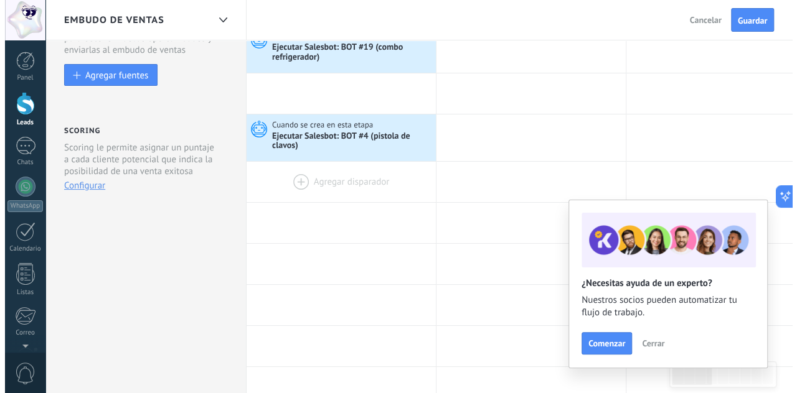
scroll to position [62, 0]
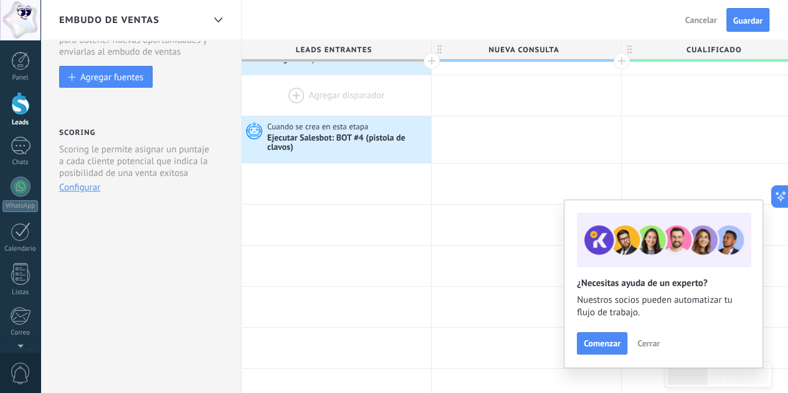
click at [293, 92] on div at bounding box center [336, 95] width 189 height 40
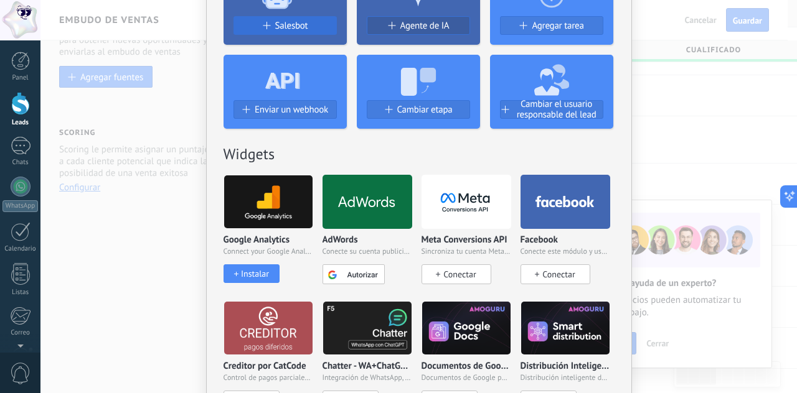
scroll to position [125, 0]
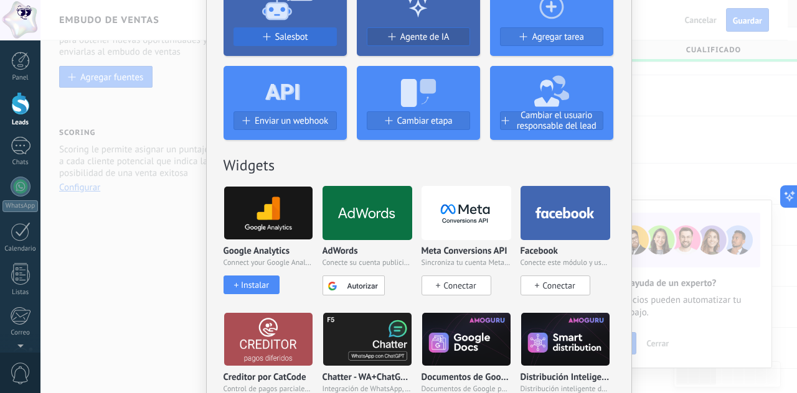
click at [275, 38] on span "Salesbot" at bounding box center [291, 37] width 33 height 11
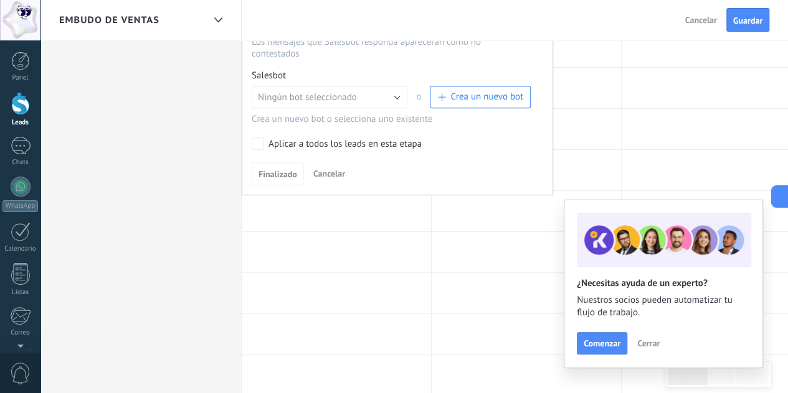
scroll to position [311, 0]
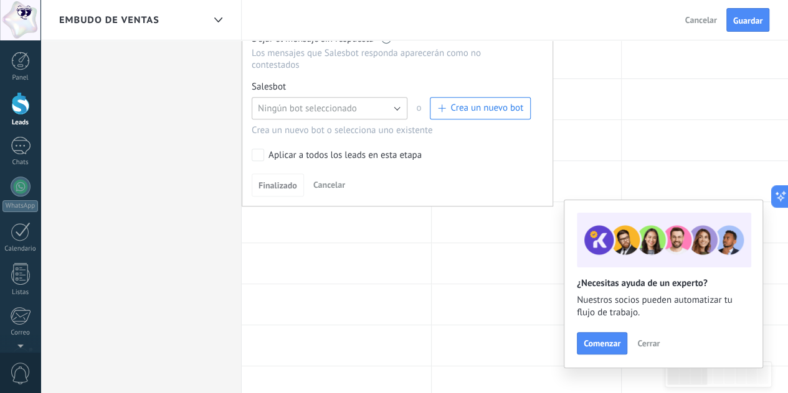
click at [306, 103] on span "Ningún bot seleccionado" at bounding box center [307, 109] width 99 height 12
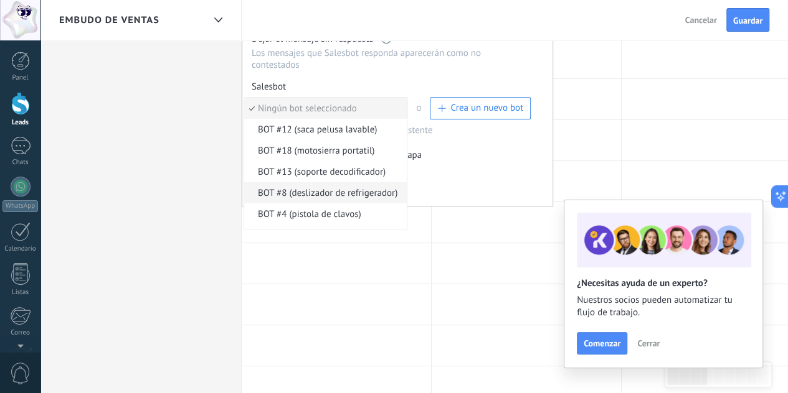
click at [291, 187] on span "BOT #8 (deslizador de refrigerador)" at bounding box center [323, 193] width 159 height 12
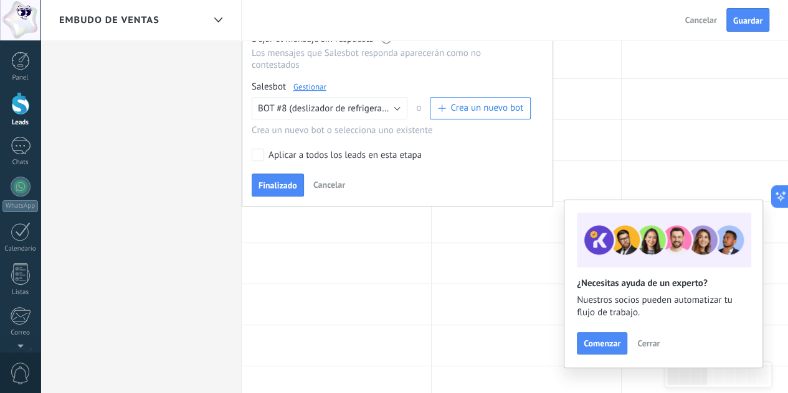
click at [270, 149] on div "Aplicar a todos los leads en esta etapa" at bounding box center [344, 155] width 153 height 12
click at [275, 174] on button "Finalizado" at bounding box center [278, 186] width 52 height 24
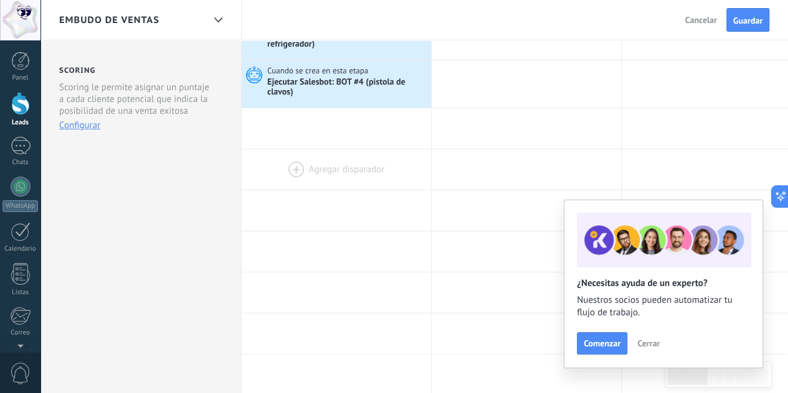
scroll to position [125, 0]
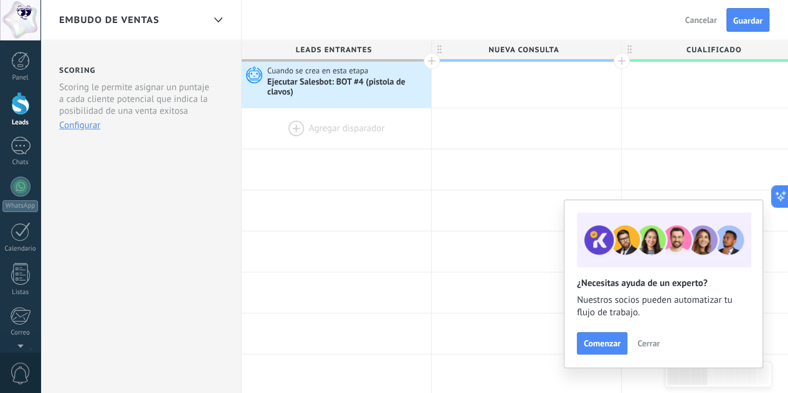
click at [285, 134] on div at bounding box center [336, 128] width 189 height 40
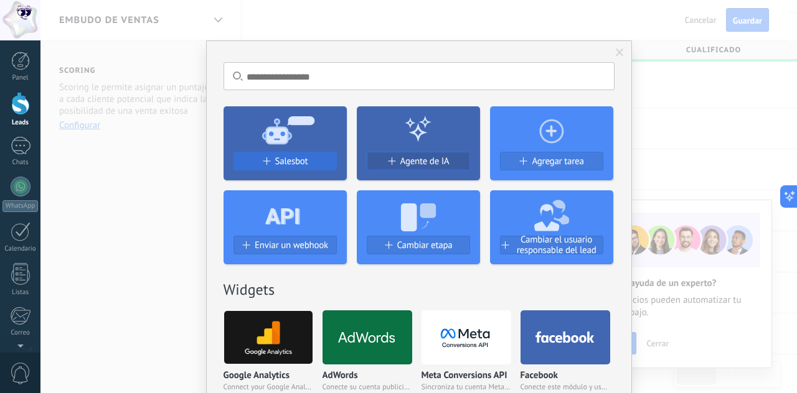
click at [295, 165] on span "Salesbot" at bounding box center [291, 161] width 33 height 11
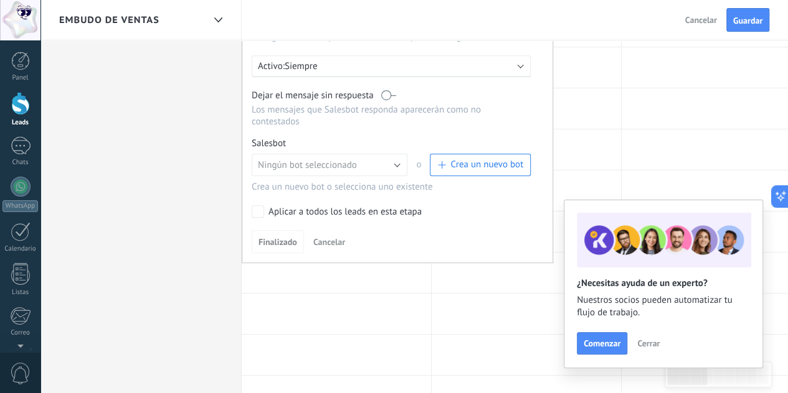
scroll to position [374, 0]
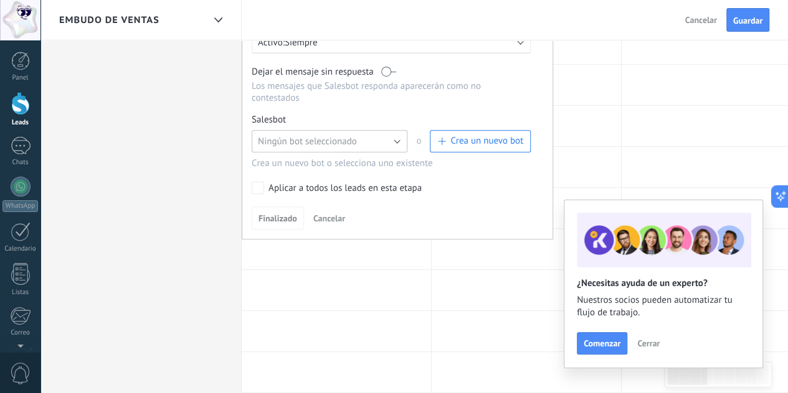
click at [306, 136] on span "Ningún bot seleccionado" at bounding box center [307, 142] width 99 height 12
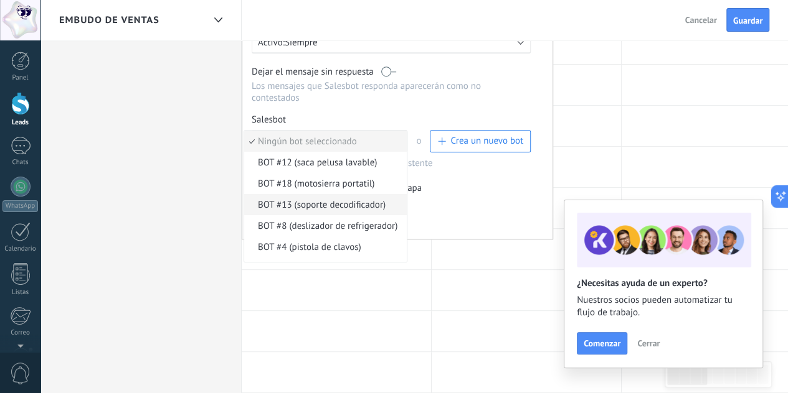
drag, startPoint x: 308, startPoint y: 192, endPoint x: 298, endPoint y: 181, distance: 15.9
click at [306, 199] on span "BOT #13 (soporte decodificador)" at bounding box center [323, 205] width 159 height 12
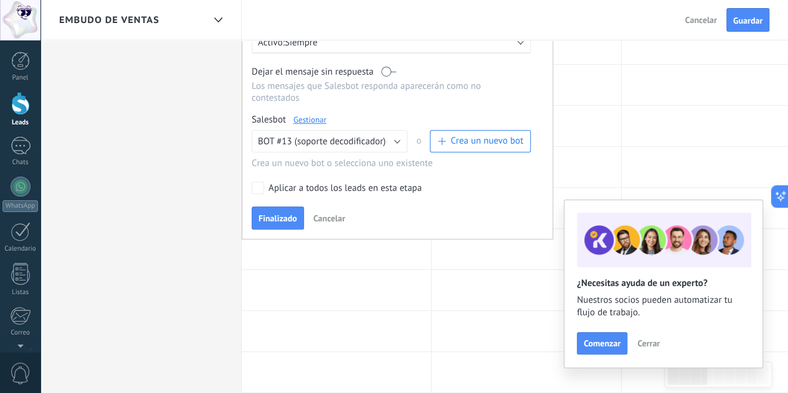
drag, startPoint x: 268, startPoint y: 174, endPoint x: 276, endPoint y: 193, distance: 20.4
click at [269, 182] on div "Aplicar a todos los leads en esta etapa" at bounding box center [344, 188] width 153 height 12
click at [275, 214] on span "Finalizado" at bounding box center [277, 218] width 39 height 9
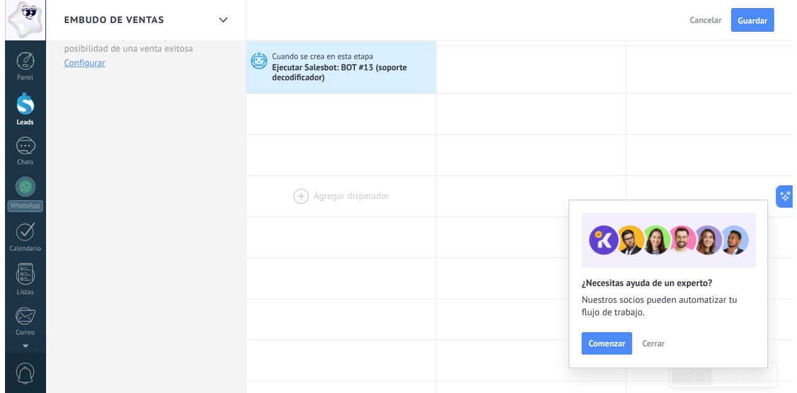
scroll to position [62, 0]
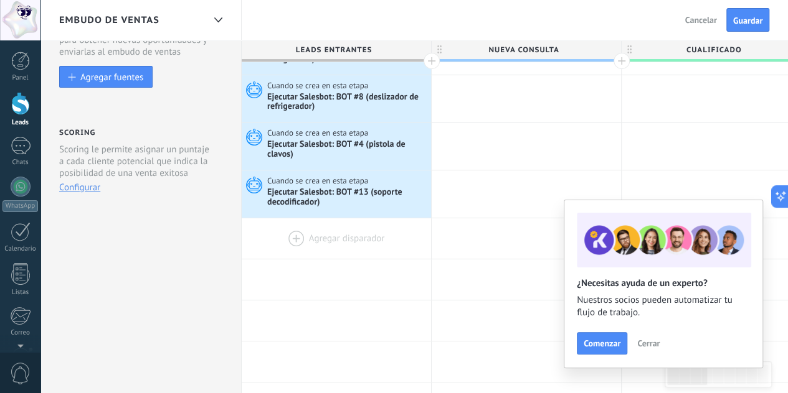
click at [294, 243] on div at bounding box center [336, 239] width 189 height 40
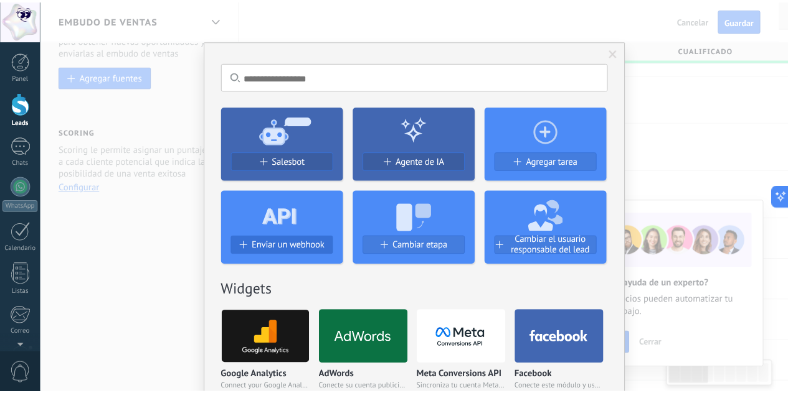
scroll to position [0, 1]
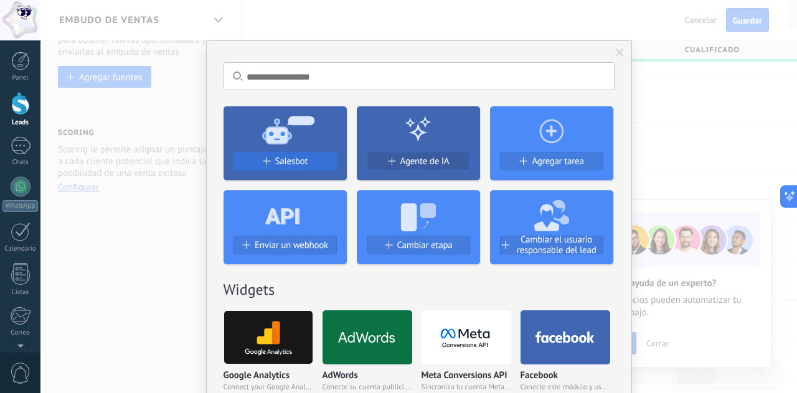
click at [315, 161] on div "Salesbot" at bounding box center [285, 161] width 102 height 11
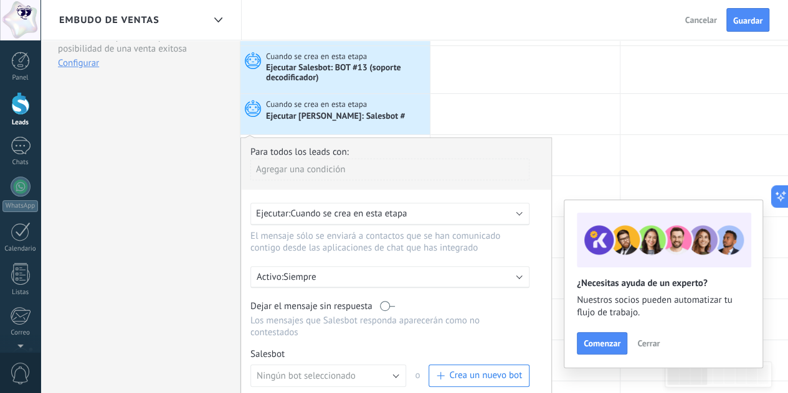
scroll to position [311, 0]
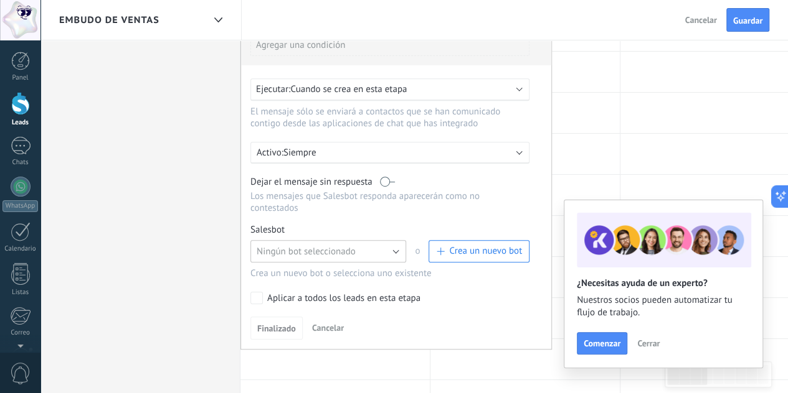
click at [321, 246] on span "Ningún bot seleccionado" at bounding box center [305, 252] width 99 height 12
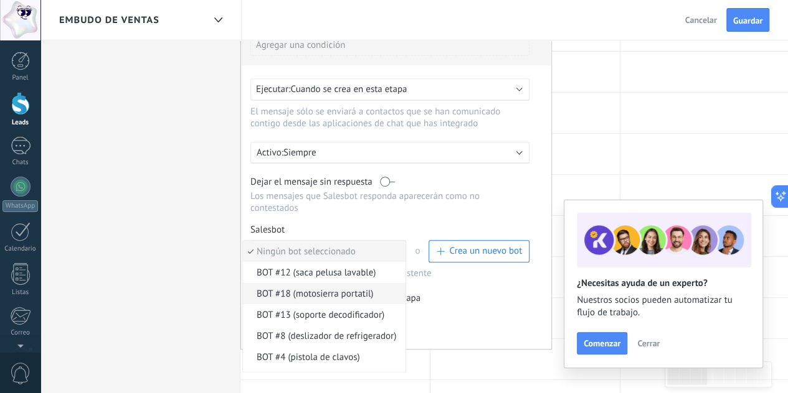
click at [337, 288] on span "BOT #18 (motosierra portatil)" at bounding box center [322, 294] width 159 height 12
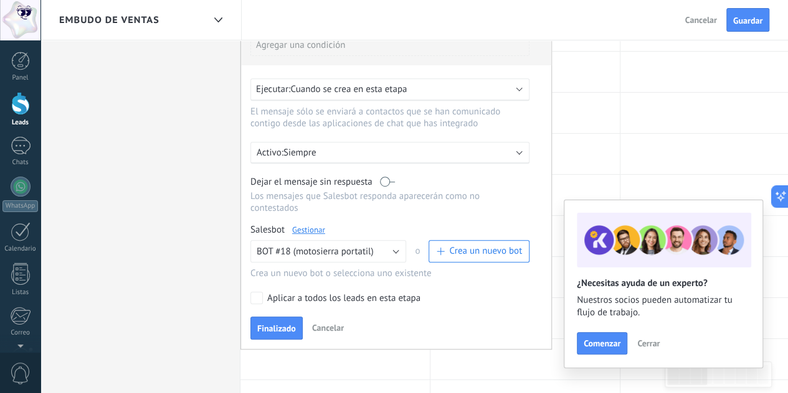
drag, startPoint x: 281, startPoint y: 315, endPoint x: 298, endPoint y: 308, distance: 18.4
click at [281, 324] on span "Finalizado" at bounding box center [276, 328] width 39 height 9
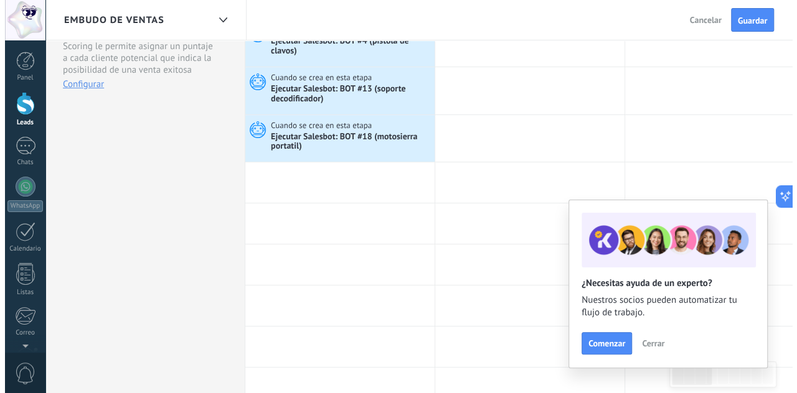
scroll to position [125, 0]
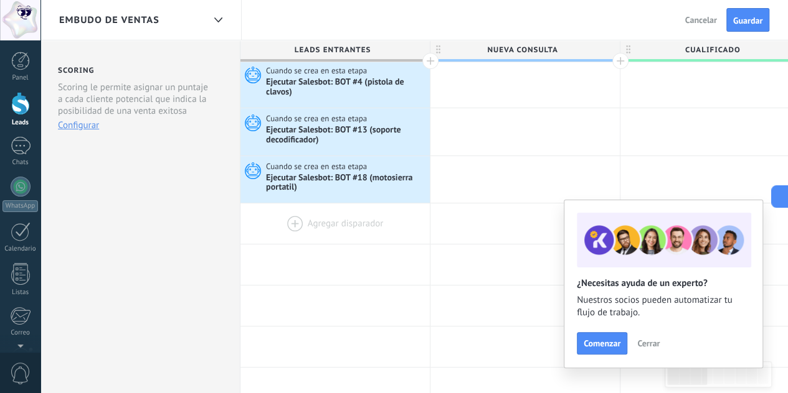
click at [303, 223] on div at bounding box center [334, 224] width 189 height 40
click at [315, 225] on div at bounding box center [334, 224] width 189 height 40
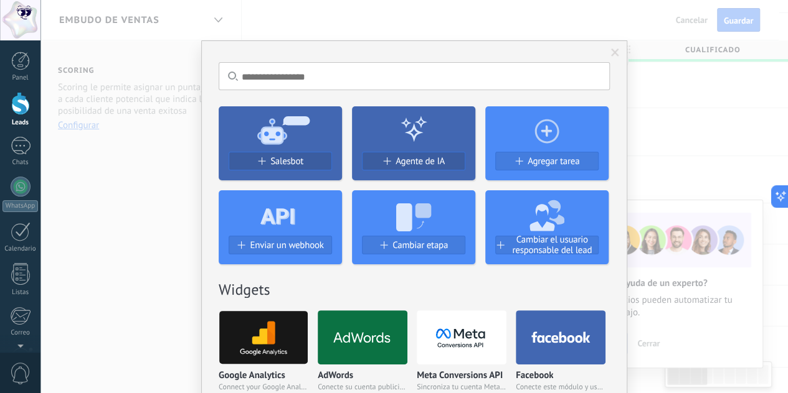
scroll to position [0, 1]
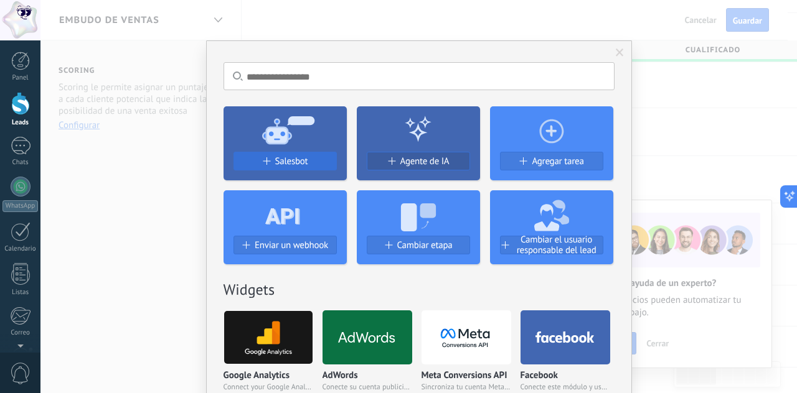
click at [274, 154] on button "Salesbot" at bounding box center [284, 161] width 103 height 19
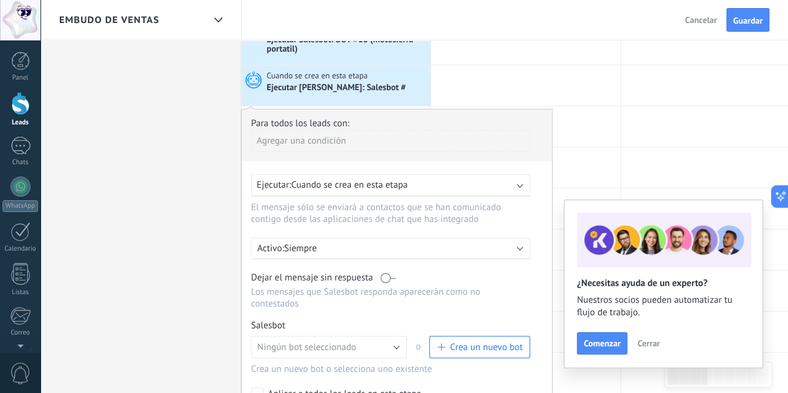
scroll to position [374, 0]
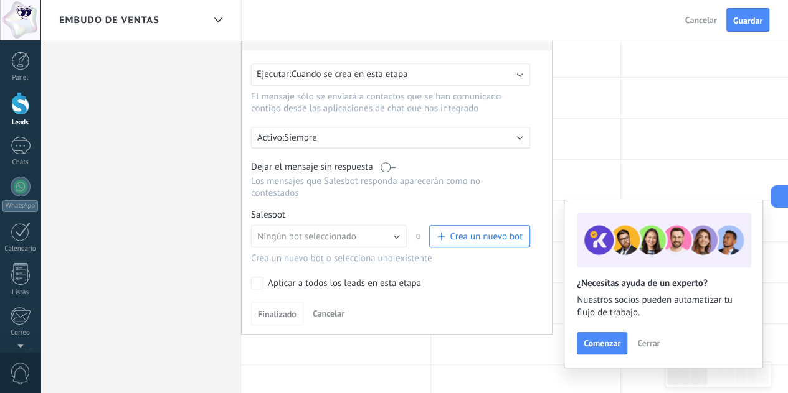
click at [275, 278] on div "Aplicar a todos los leads en esta etapa" at bounding box center [344, 284] width 153 height 12
click at [301, 233] on button "Ningún bot seleccionado" at bounding box center [329, 236] width 156 height 22
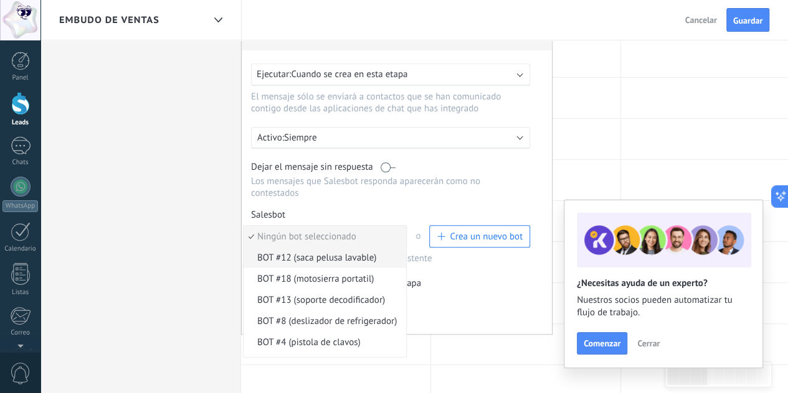
click at [325, 255] on li "BOT #12 (saca pelusa lavable)" at bounding box center [324, 257] width 162 height 21
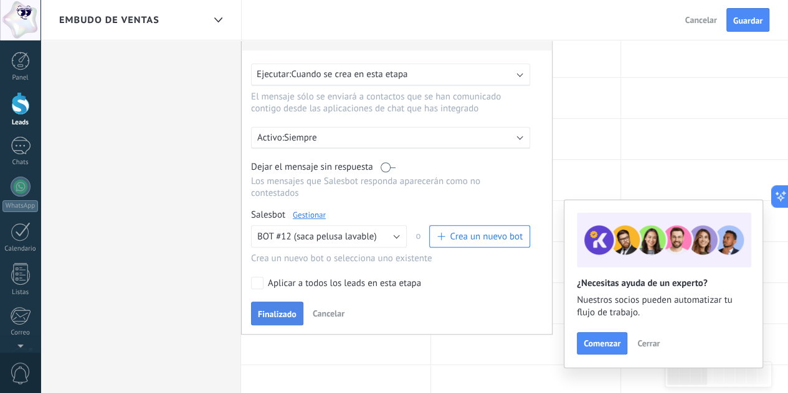
click at [268, 302] on button "Finalizado" at bounding box center [277, 314] width 52 height 24
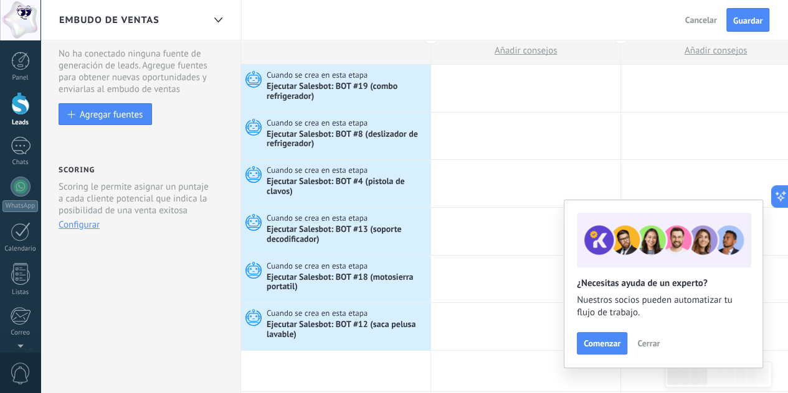
scroll to position [0, 0]
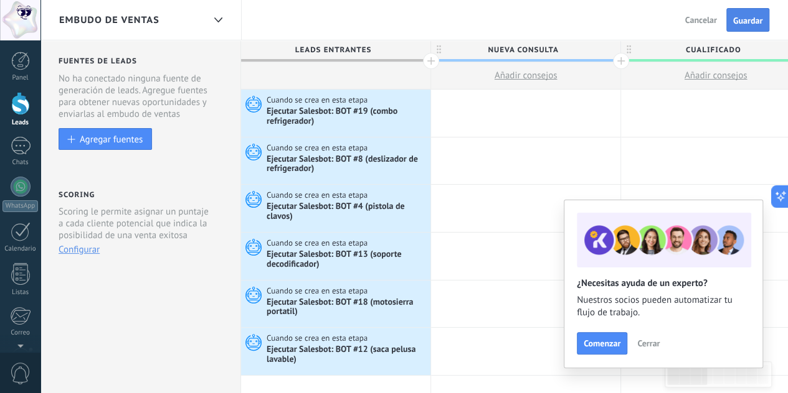
drag, startPoint x: 740, startPoint y: 6, endPoint x: 743, endPoint y: 16, distance: 10.4
click at [740, 9] on div "Atrás Cancelar Guardar" at bounding box center [728, 20] width 118 height 40
click at [750, 24] on span "Guardar" at bounding box center [747, 20] width 29 height 9
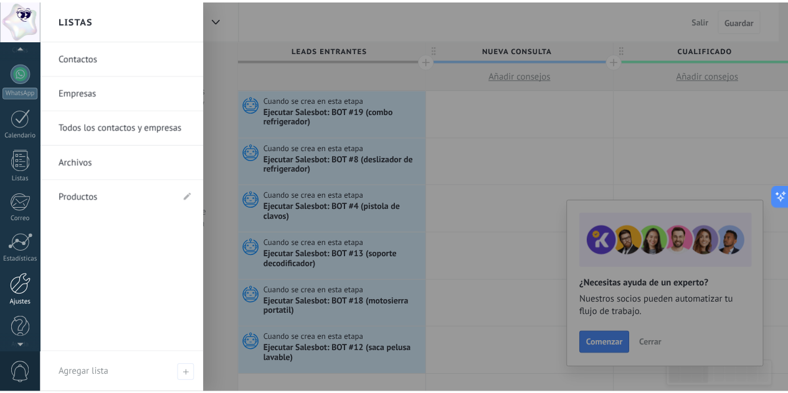
scroll to position [123, 0]
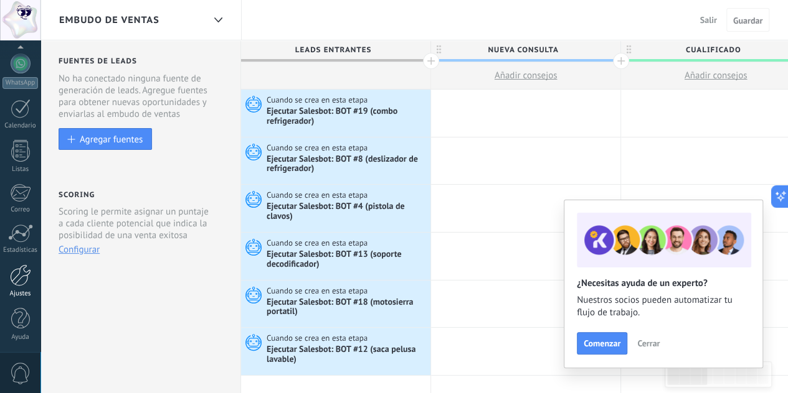
click at [22, 283] on div at bounding box center [20, 276] width 21 height 22
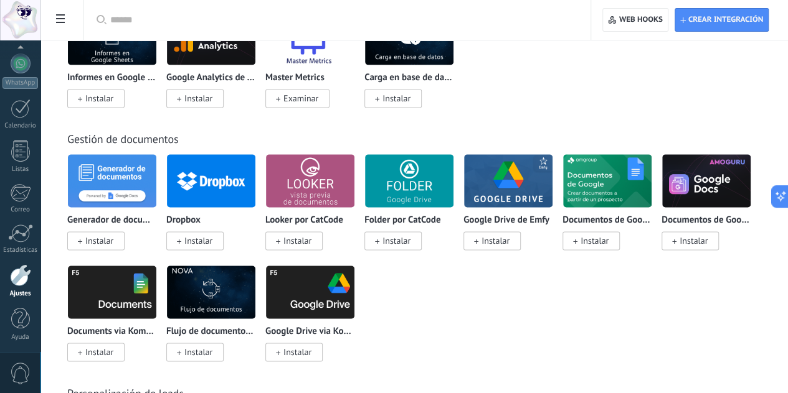
scroll to position [3237, 0]
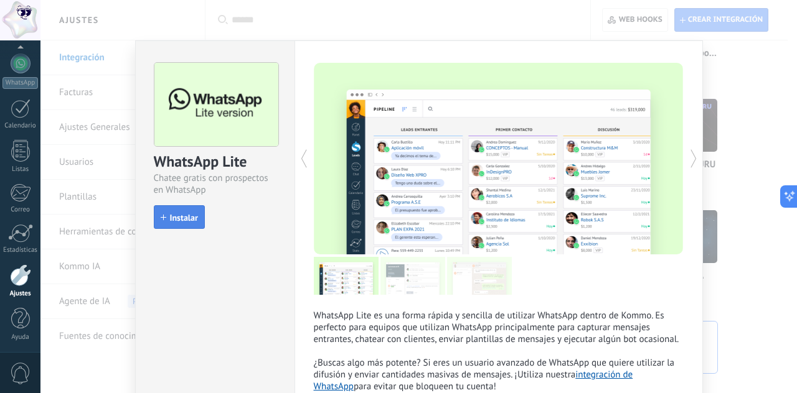
click at [156, 219] on button "Instalar" at bounding box center [179, 217] width 51 height 24
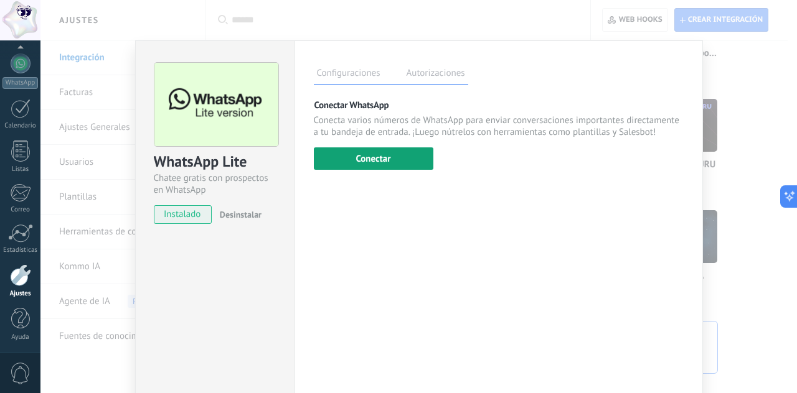
click at [347, 154] on button "Conectar" at bounding box center [374, 159] width 120 height 22
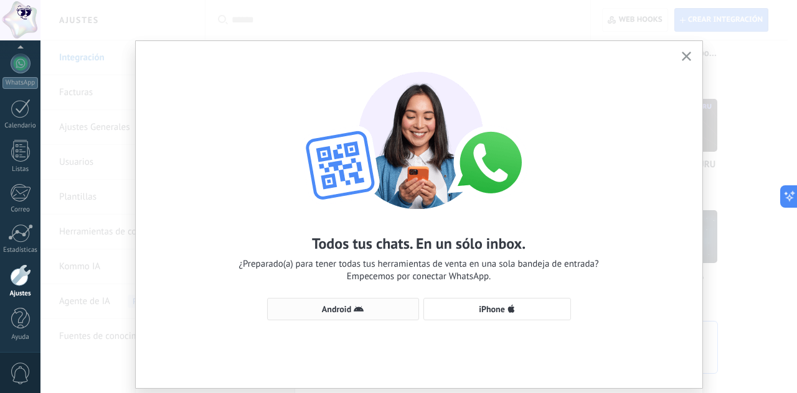
click at [367, 313] on span "Android" at bounding box center [343, 309] width 138 height 10
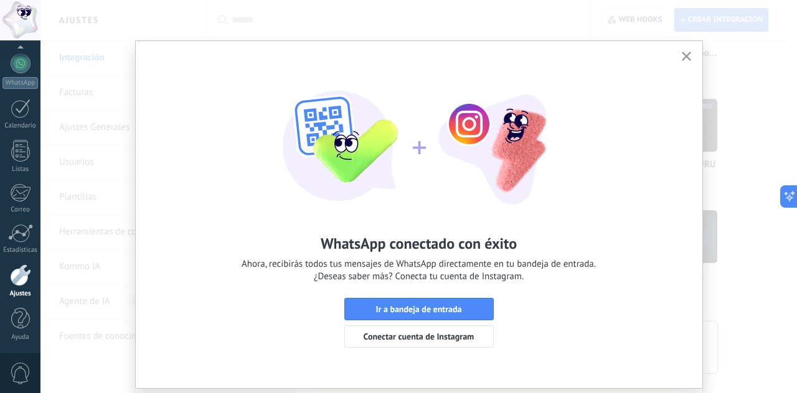
click at [747, 134] on div "WhatsApp conectado con éxito Ahora, recibirás todos tus mensajes de WhatsApp di…" at bounding box center [418, 196] width 756 height 393
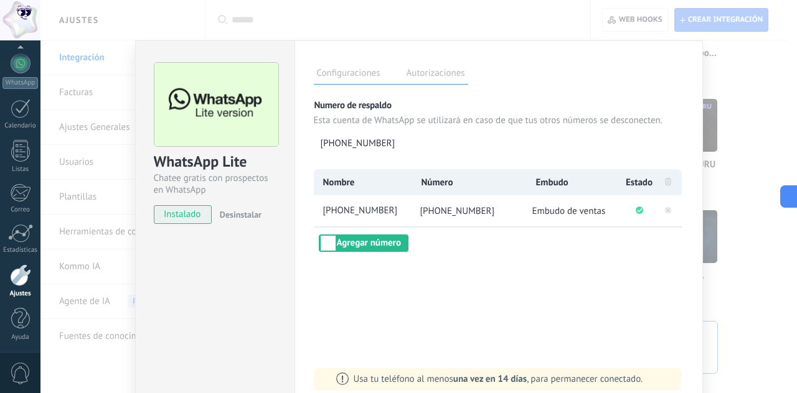
click at [736, 141] on div "WhatsApp Lite Chatee gratis con prospectos en WhatsApp instalado Desinstalar Co…" at bounding box center [418, 196] width 756 height 393
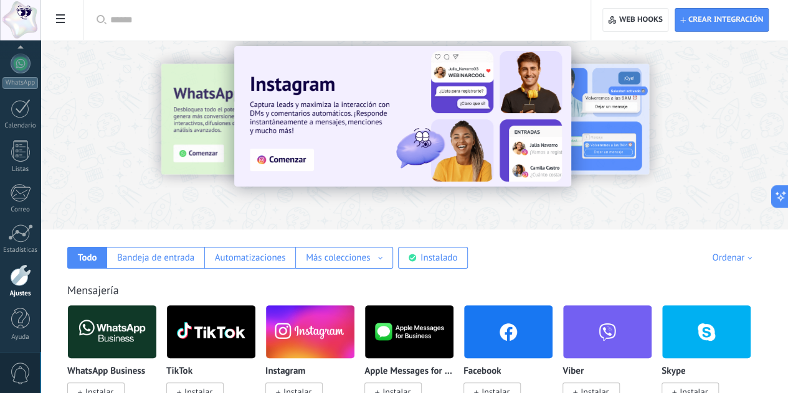
scroll to position [0, 0]
